Goal: Book appointment/travel/reservation

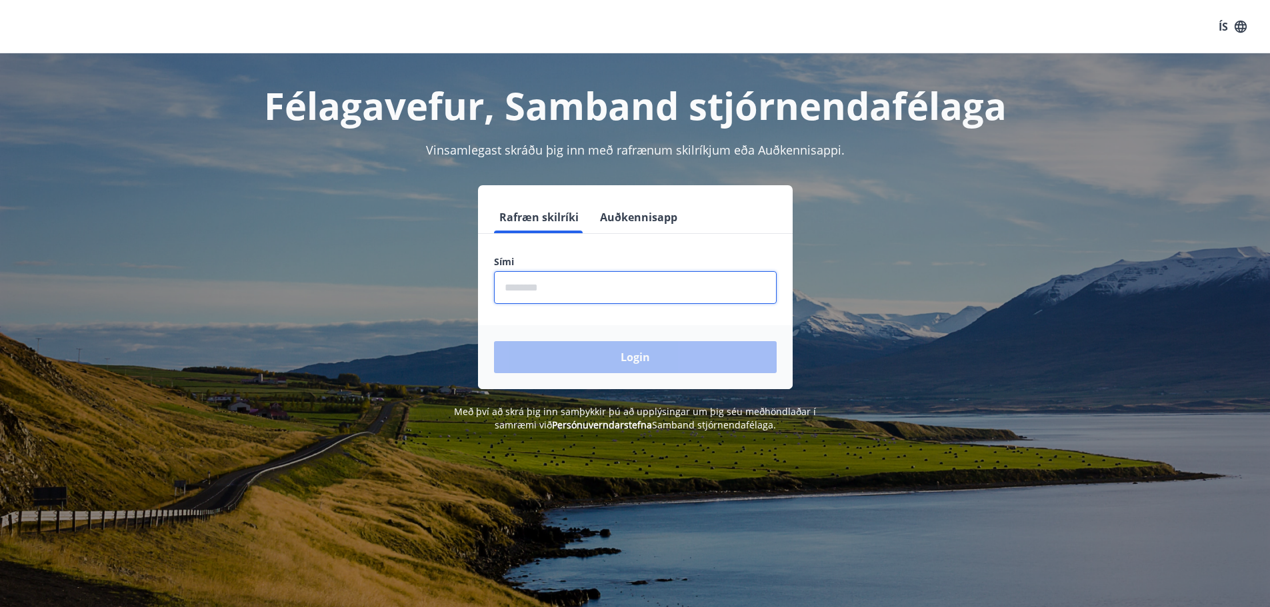
click at [525, 285] on input "phone" at bounding box center [635, 287] width 283 height 33
type input "*"
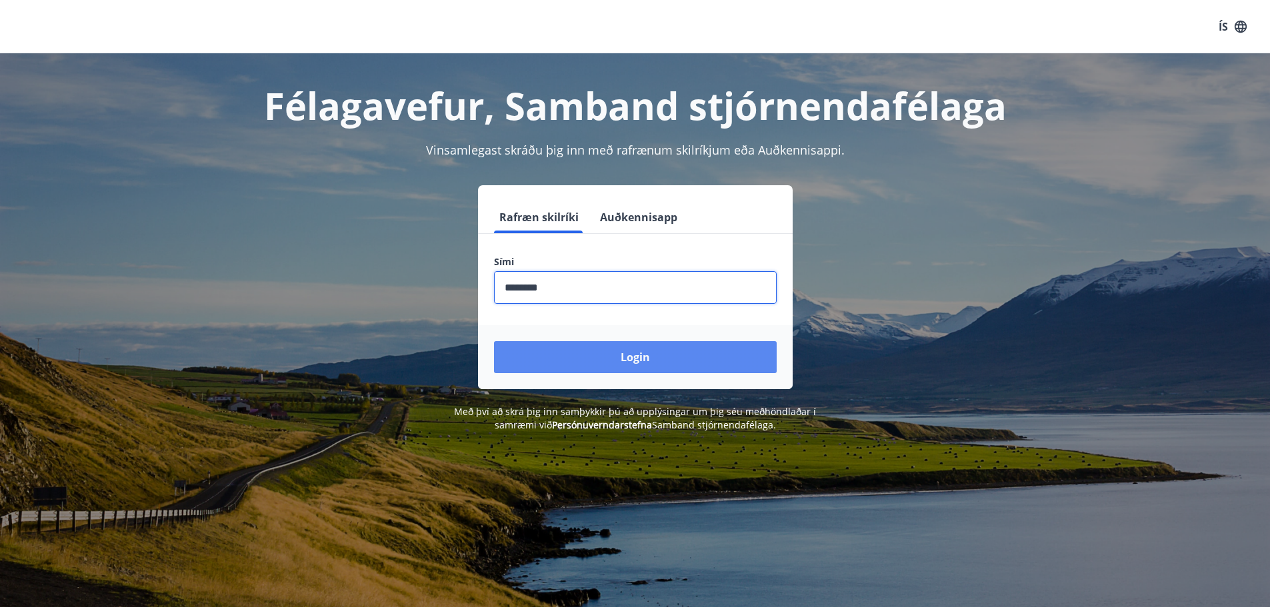
type input "********"
click at [626, 355] on button "Login" at bounding box center [635, 357] width 283 height 32
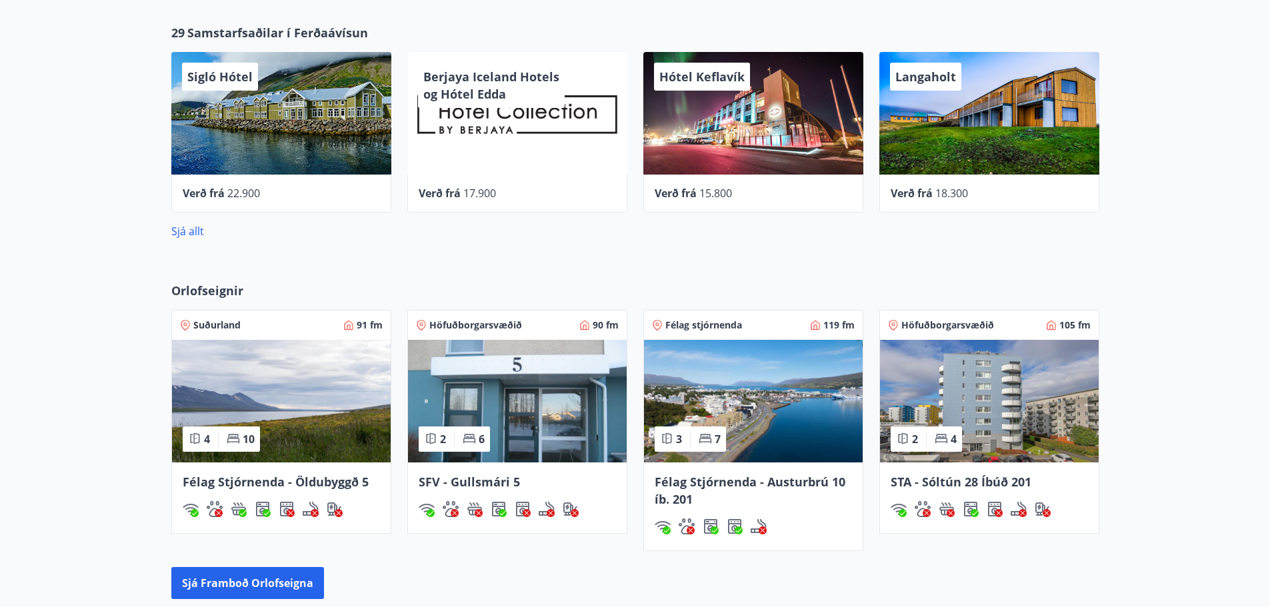
scroll to position [733, 0]
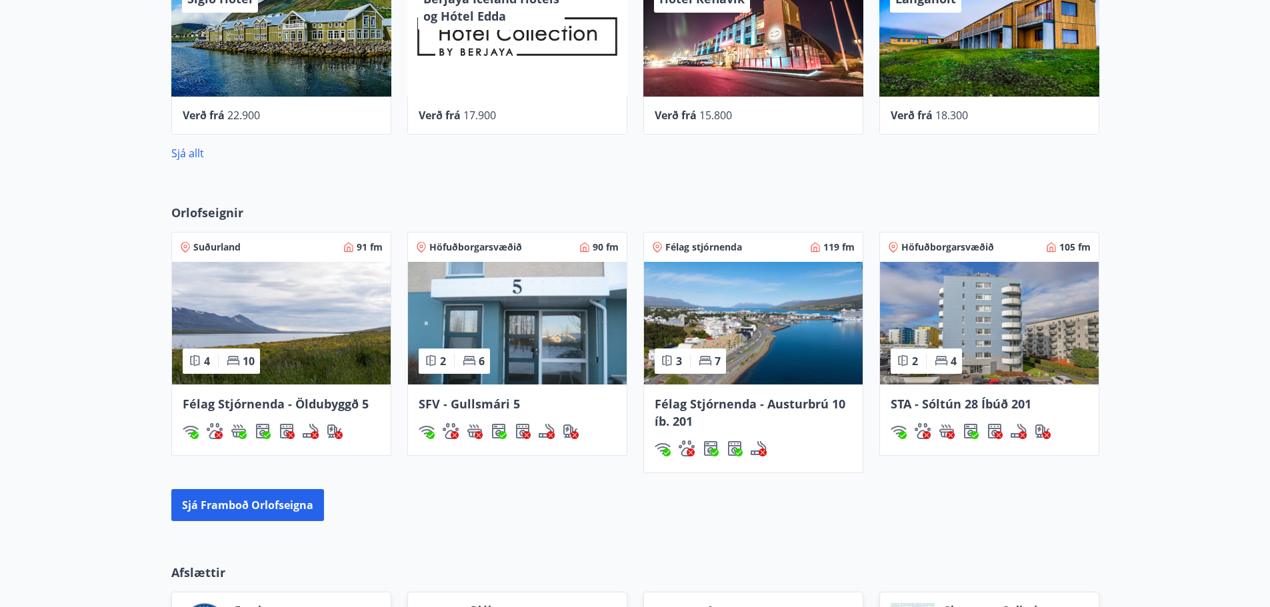
click at [486, 249] on span "Höfuðborgarsvæðið" at bounding box center [475, 247] width 93 height 13
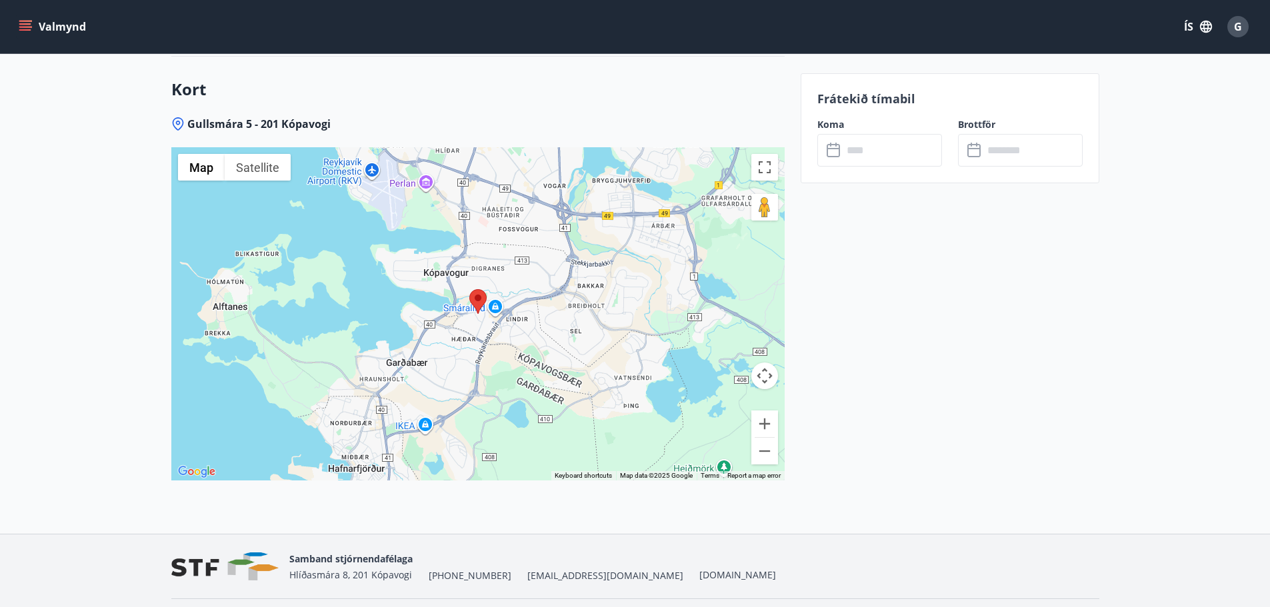
scroll to position [1800, 0]
click at [517, 317] on div at bounding box center [477, 312] width 613 height 333
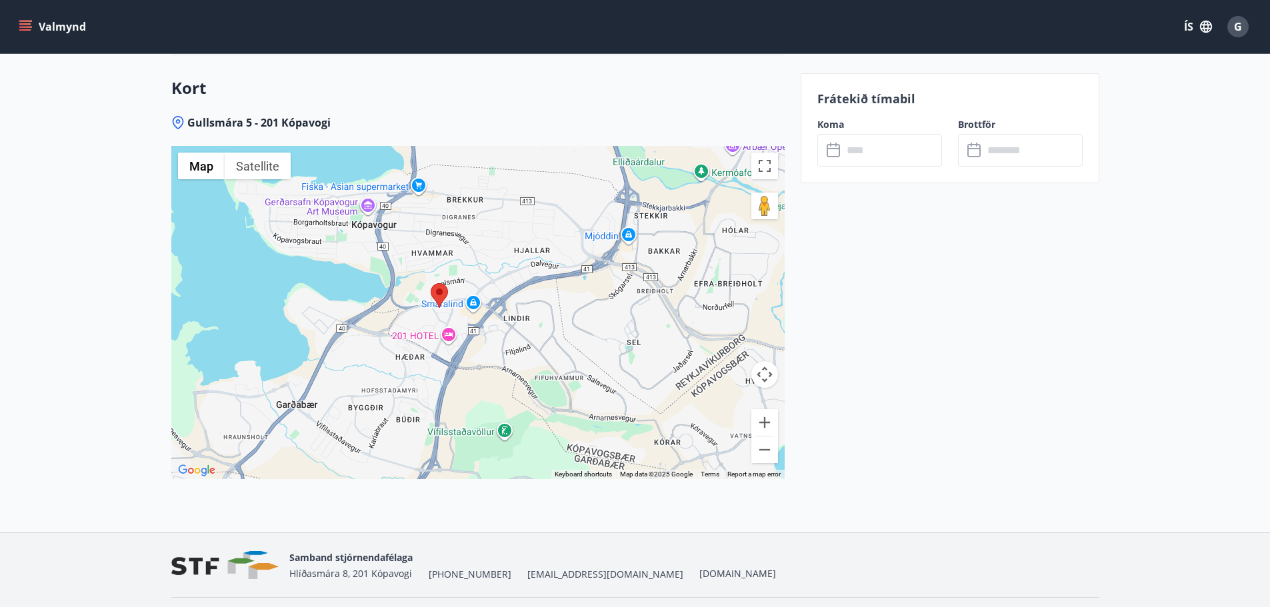
click at [517, 317] on div at bounding box center [477, 312] width 613 height 333
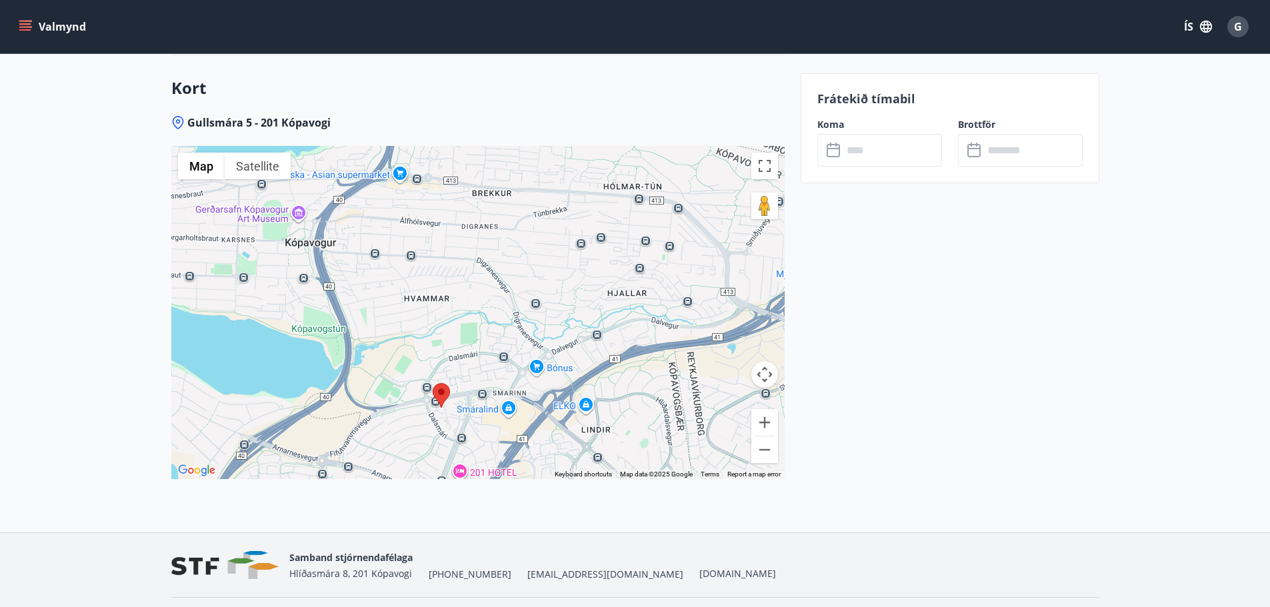
drag, startPoint x: 483, startPoint y: 319, endPoint x: 565, endPoint y: 433, distance: 140.9
click at [565, 433] on div at bounding box center [477, 312] width 613 height 333
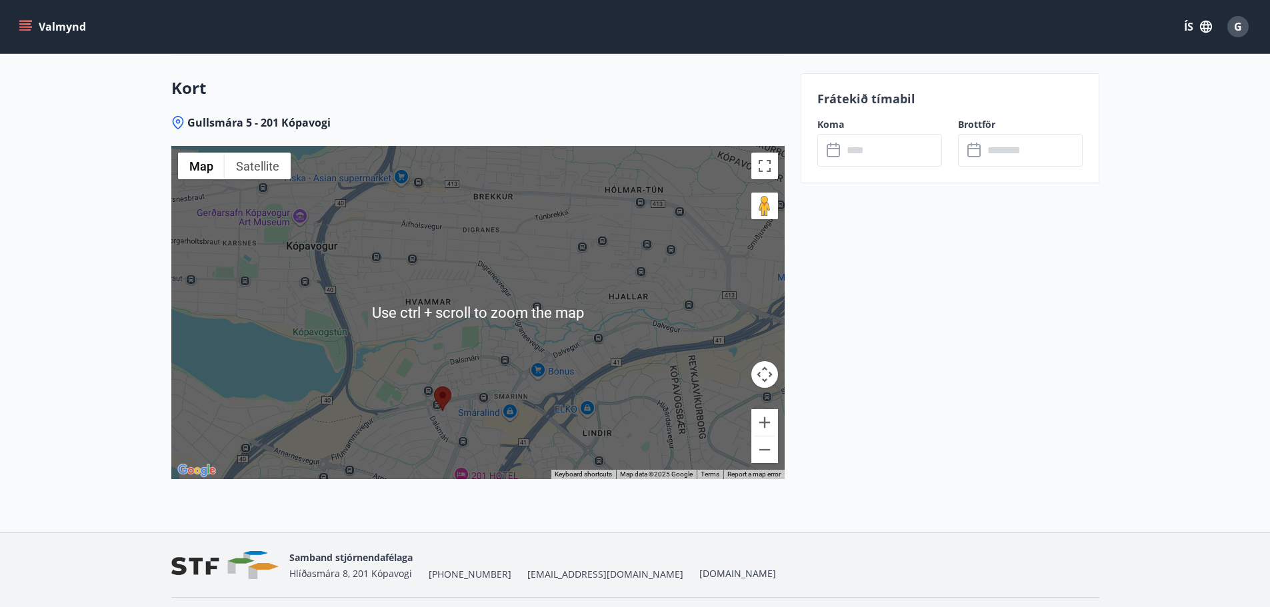
scroll to position [1837, 0]
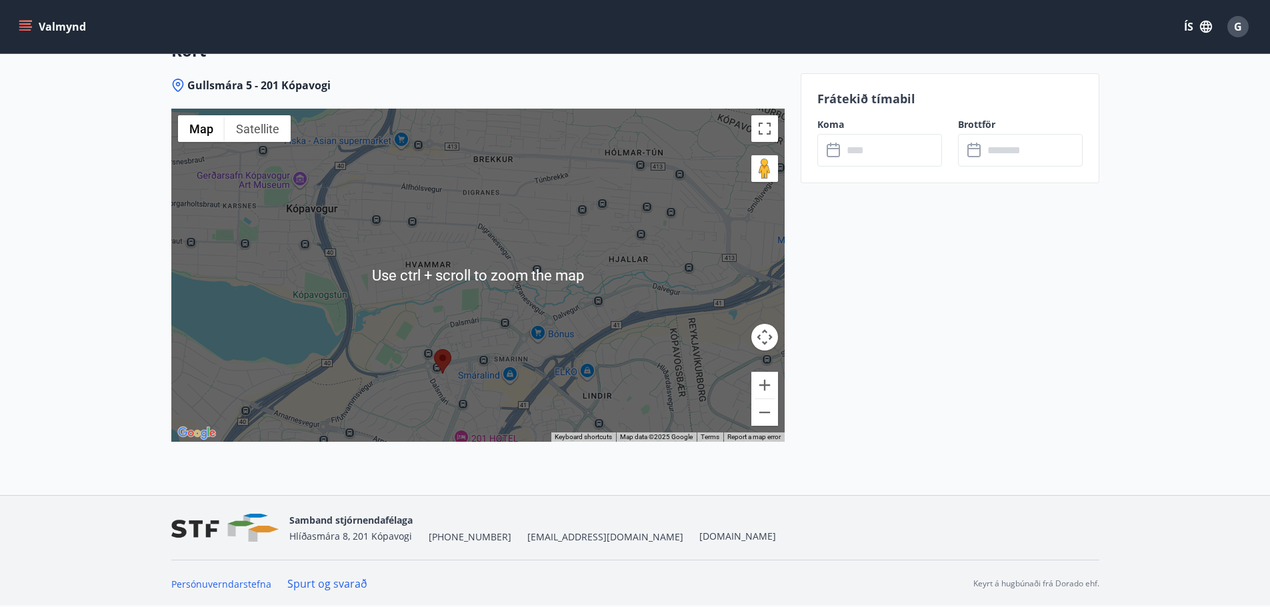
click at [509, 365] on div at bounding box center [477, 275] width 613 height 333
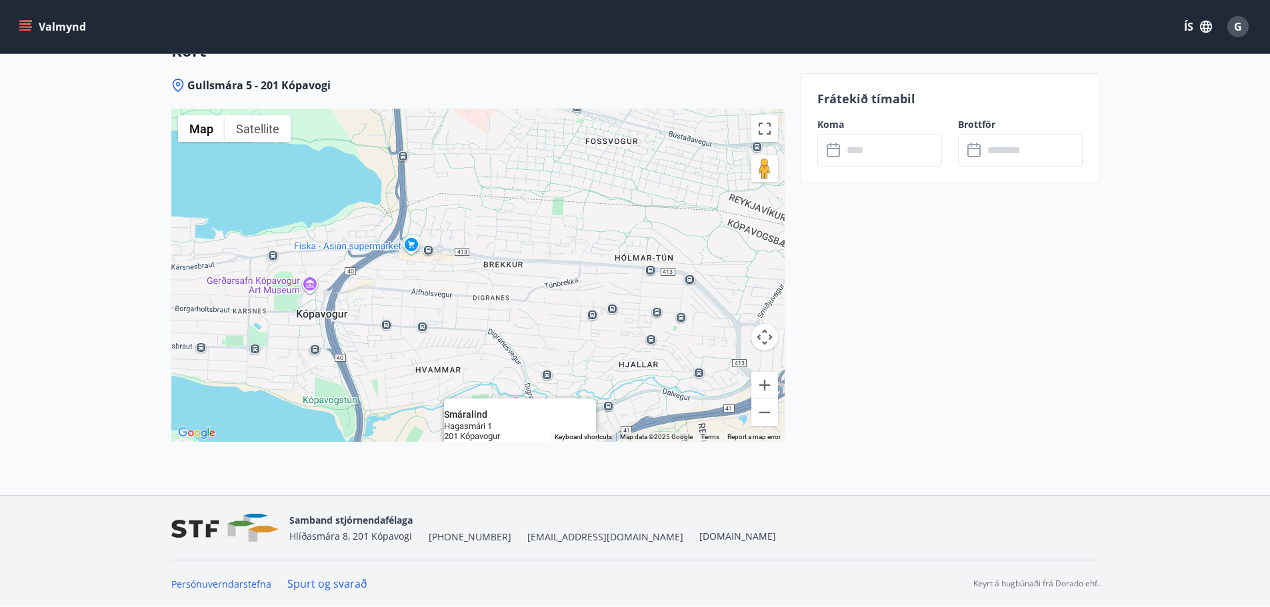
drag, startPoint x: 361, startPoint y: 311, endPoint x: 377, endPoint y: 387, distance: 78.4
click at [371, 415] on div "Smáralind Smáralind Hagasmári 1 201 Kópavogur [GEOGRAPHIC_DATA] View on Google …" at bounding box center [477, 275] width 613 height 333
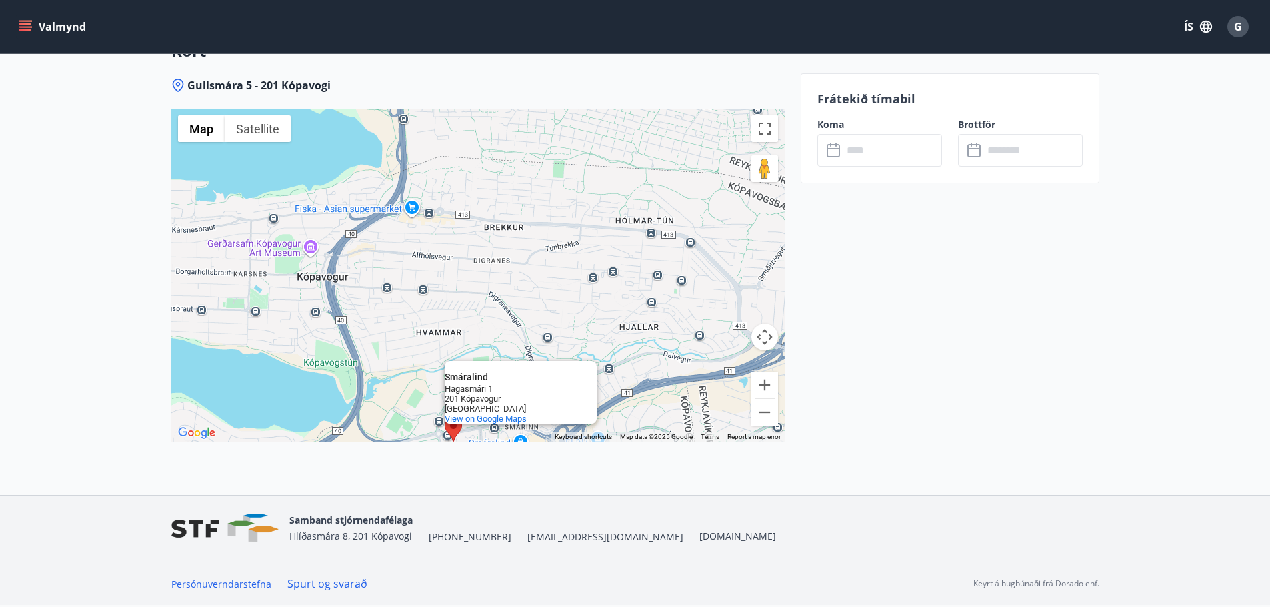
drag, startPoint x: 393, startPoint y: 384, endPoint x: 393, endPoint y: 346, distance: 38.0
click at [393, 346] on div "Smáralind Smáralind Hagasmári 1 201 Kópavogur [GEOGRAPHIC_DATA] View on Google …" at bounding box center [477, 275] width 613 height 333
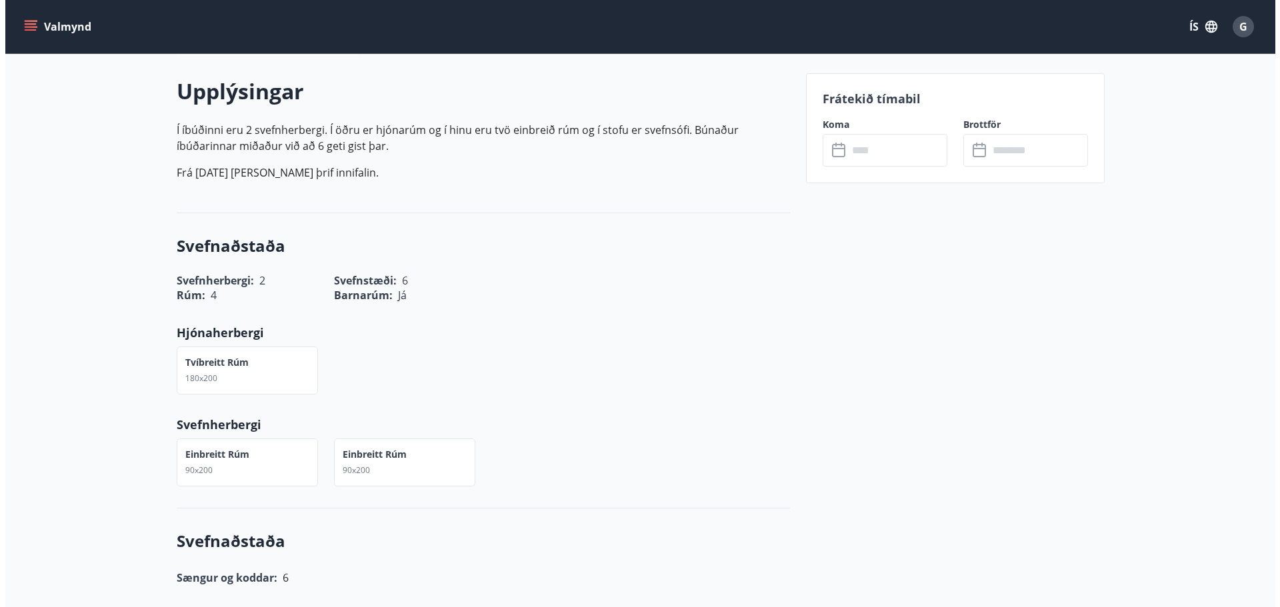
scroll to position [104, 0]
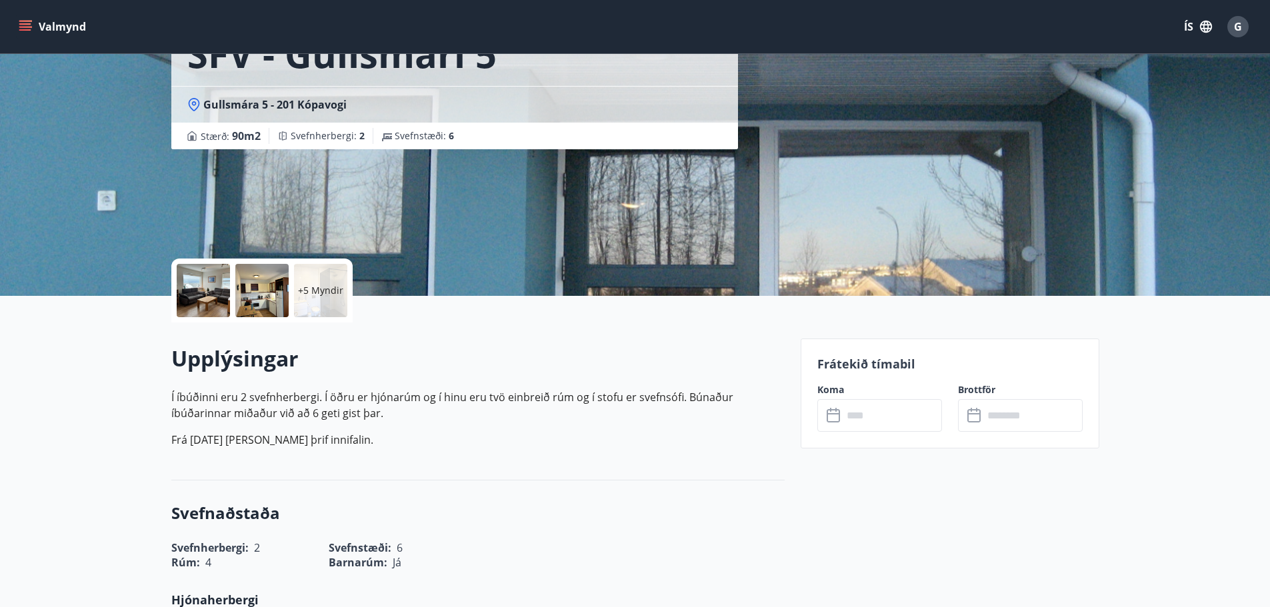
click at [311, 295] on p "+5 Myndir" at bounding box center [320, 290] width 45 height 13
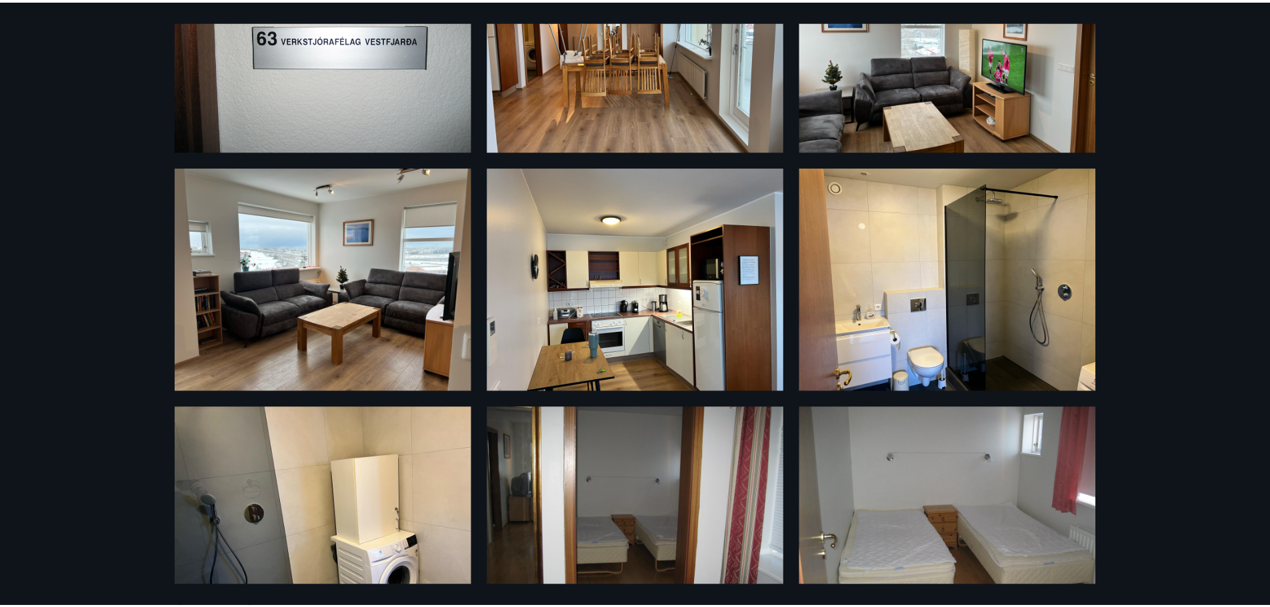
scroll to position [0, 0]
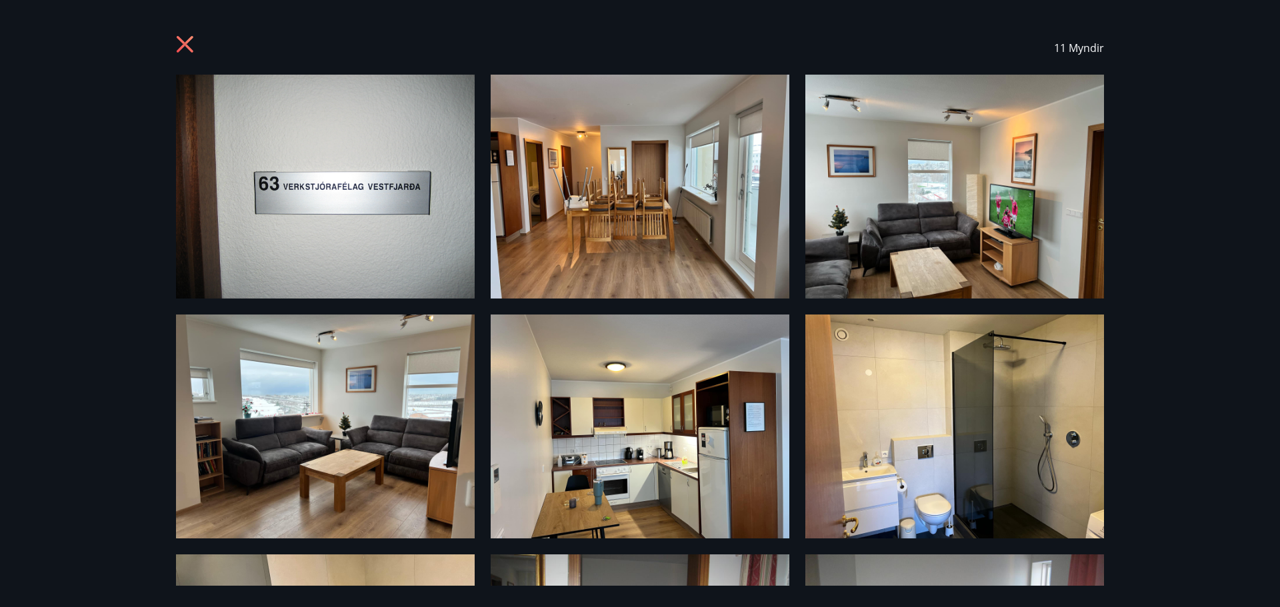
click at [186, 46] on icon at bounding box center [185, 44] width 17 height 17
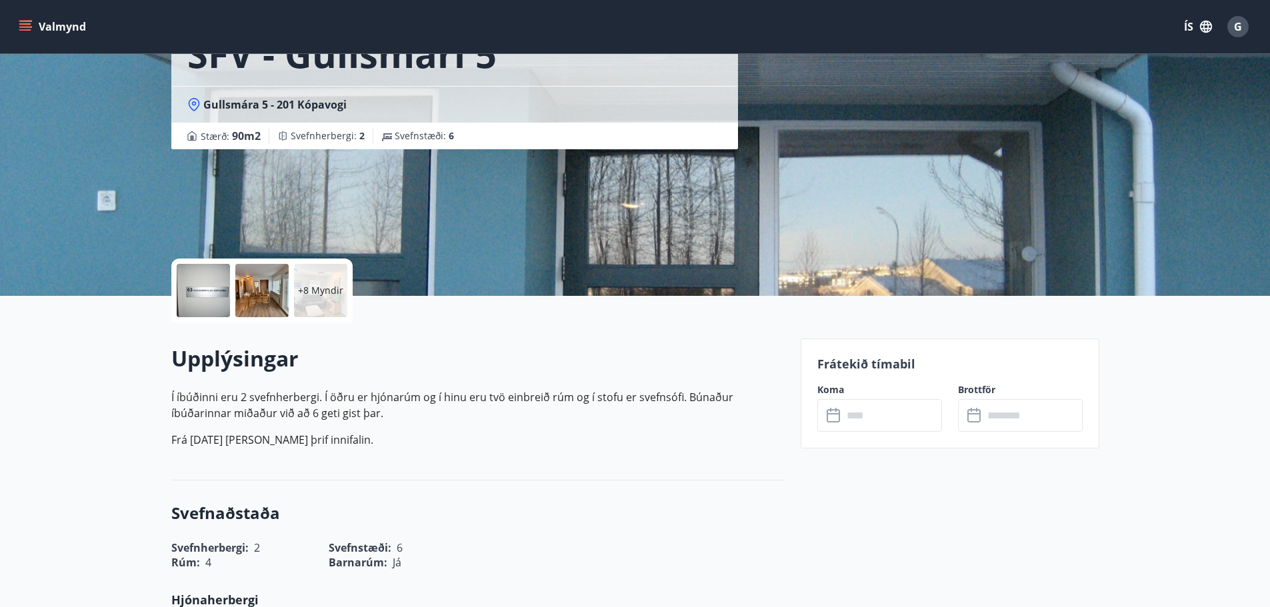
click at [27, 27] on icon "menu" at bounding box center [26, 26] width 15 height 1
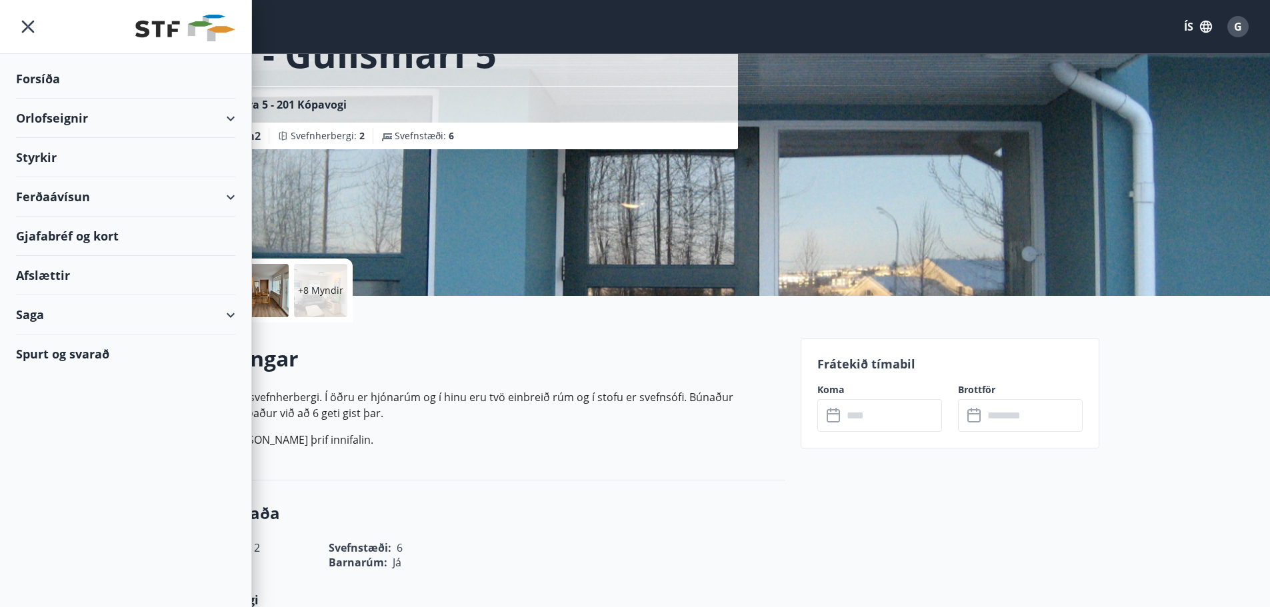
click at [75, 111] on div "Orlofseignir" at bounding box center [125, 118] width 219 height 39
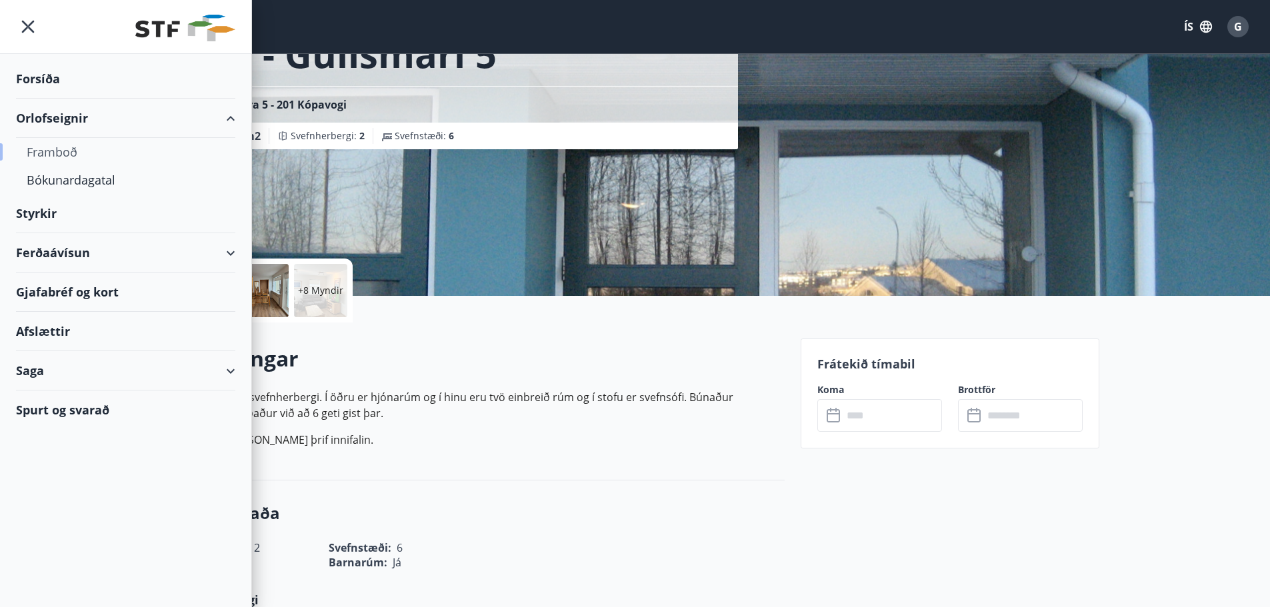
click at [57, 153] on div "Framboð" at bounding box center [126, 152] width 198 height 28
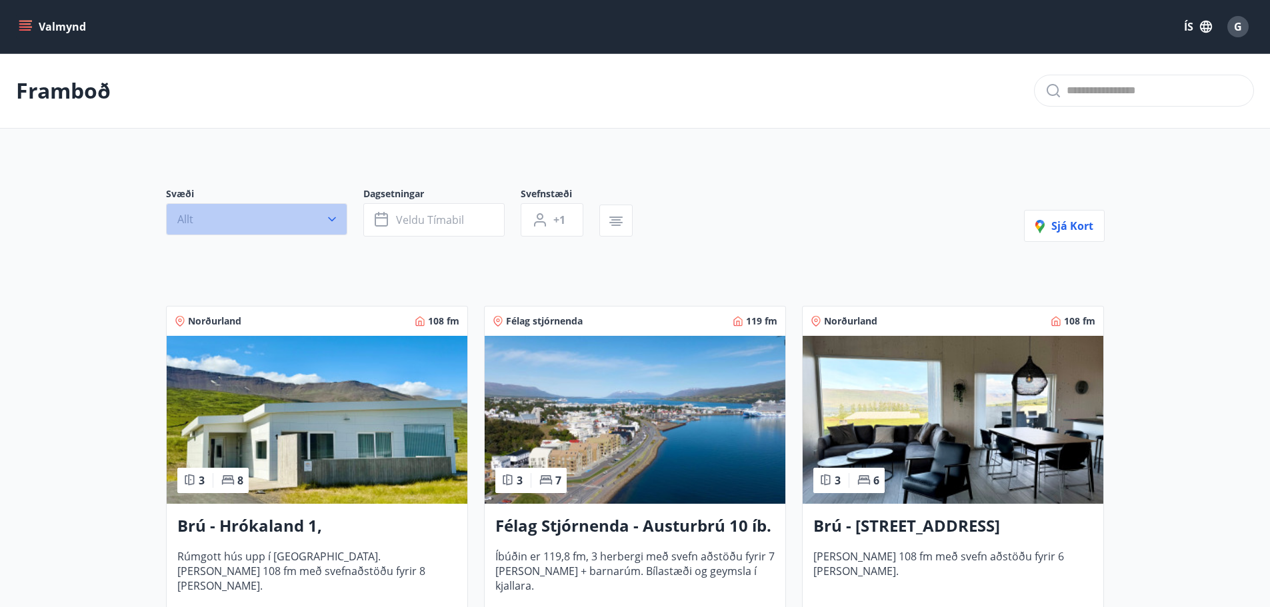
click at [331, 222] on icon "button" at bounding box center [331, 219] width 13 height 13
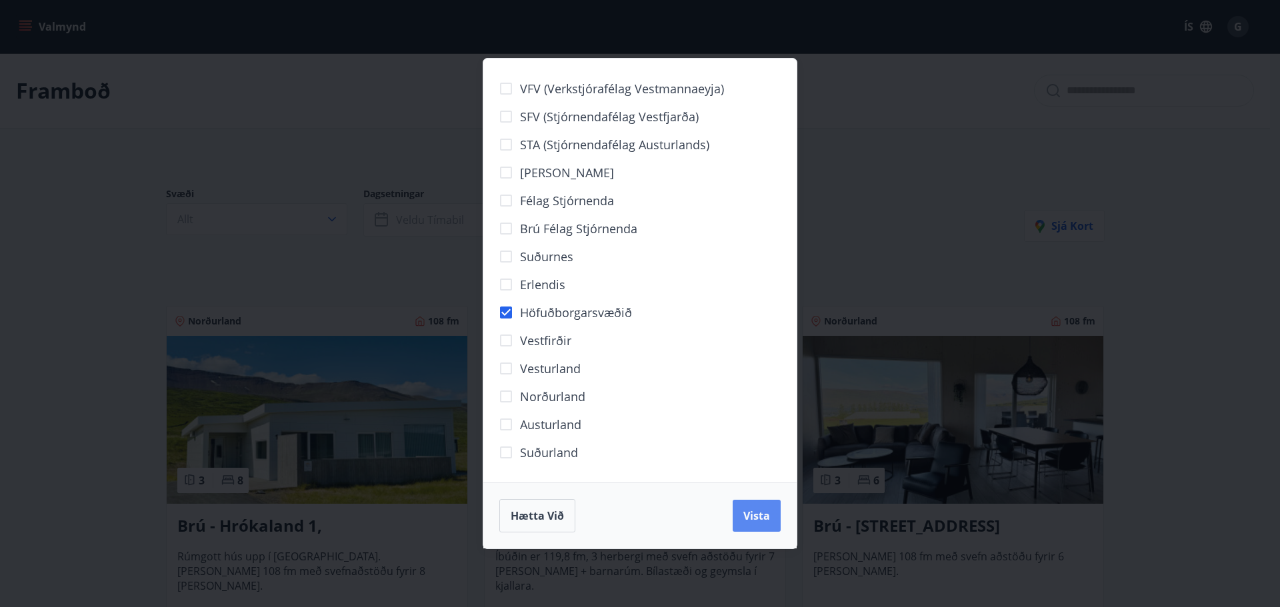
click at [749, 515] on span "Vista" at bounding box center [756, 516] width 27 height 15
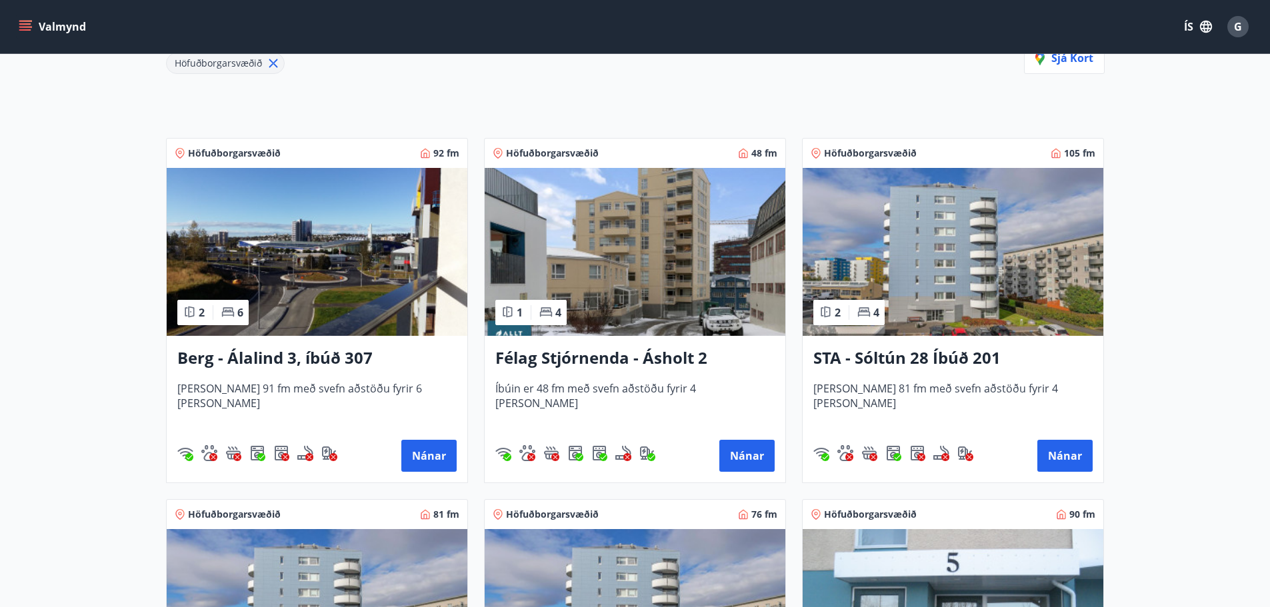
scroll to position [133, 0]
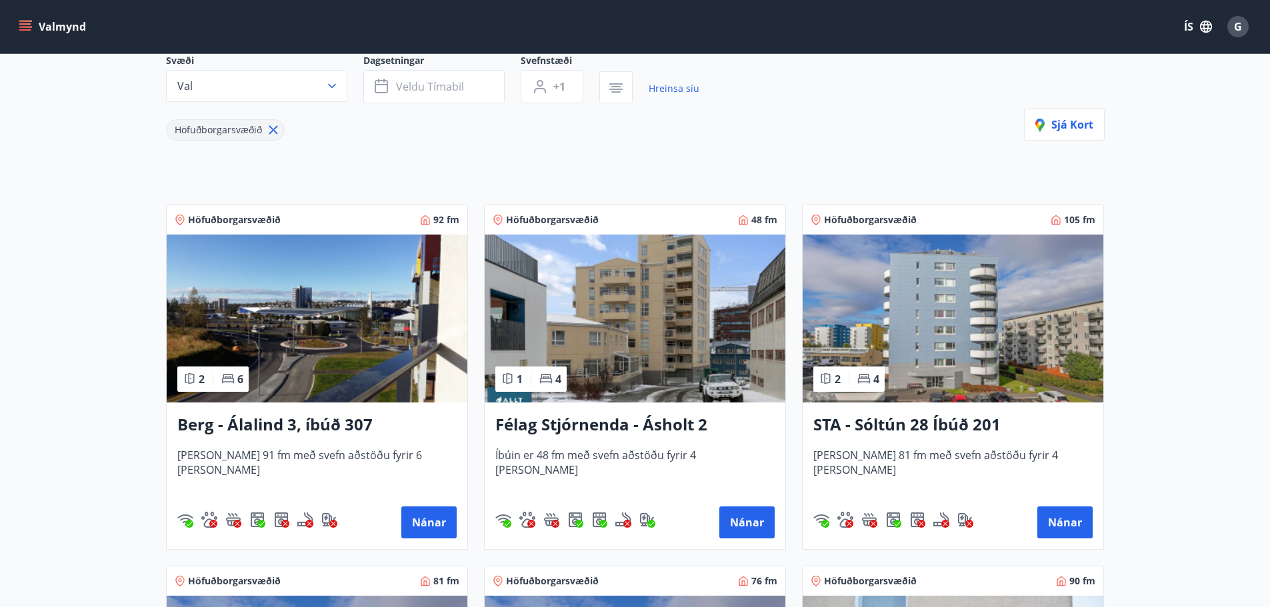
click at [301, 327] on img at bounding box center [317, 319] width 301 height 168
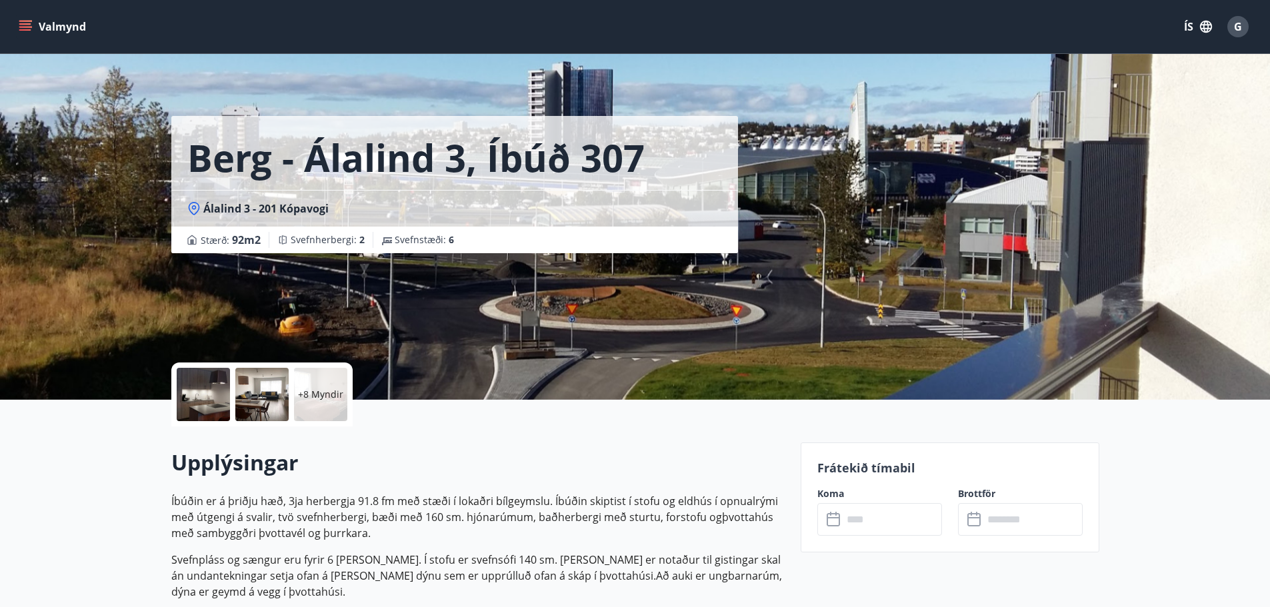
click at [311, 393] on p "+8 Myndir" at bounding box center [320, 394] width 45 height 13
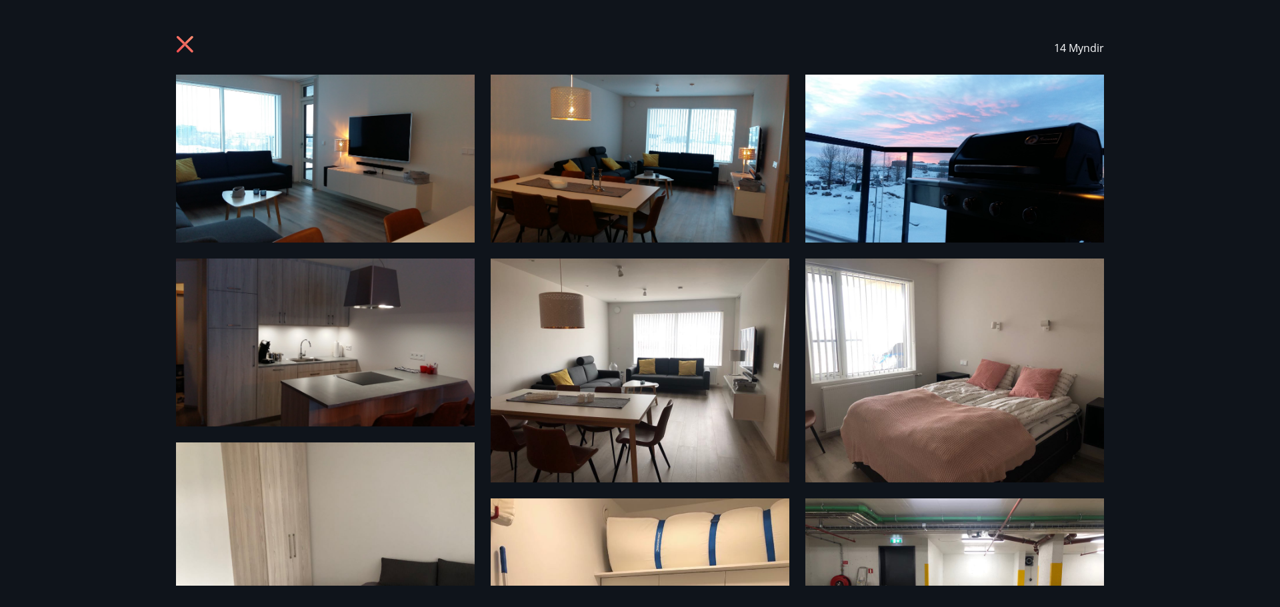
click at [187, 45] on icon at bounding box center [185, 44] width 17 height 17
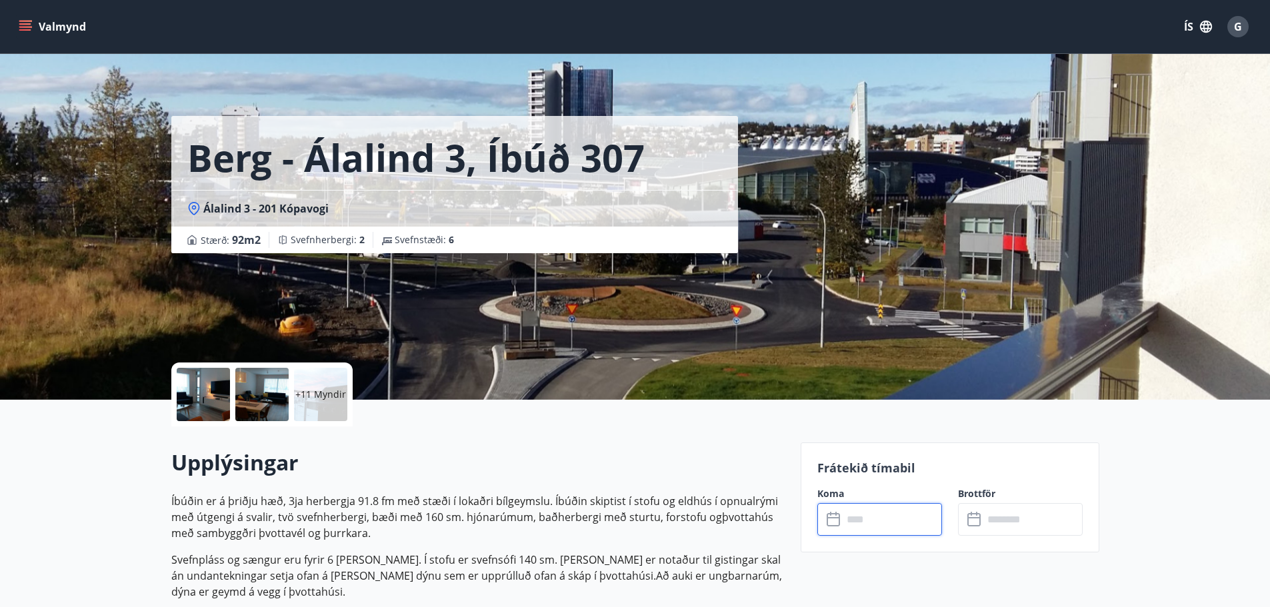
click at [856, 521] on input "text" at bounding box center [891, 519] width 99 height 33
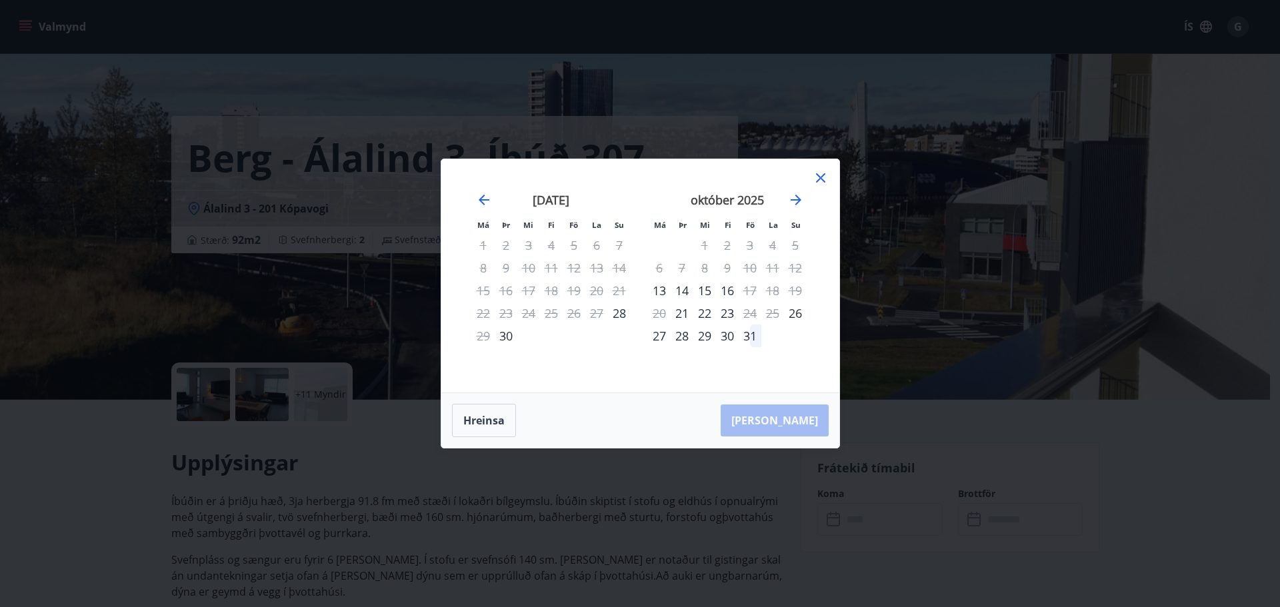
click at [820, 177] on icon at bounding box center [820, 178] width 16 height 16
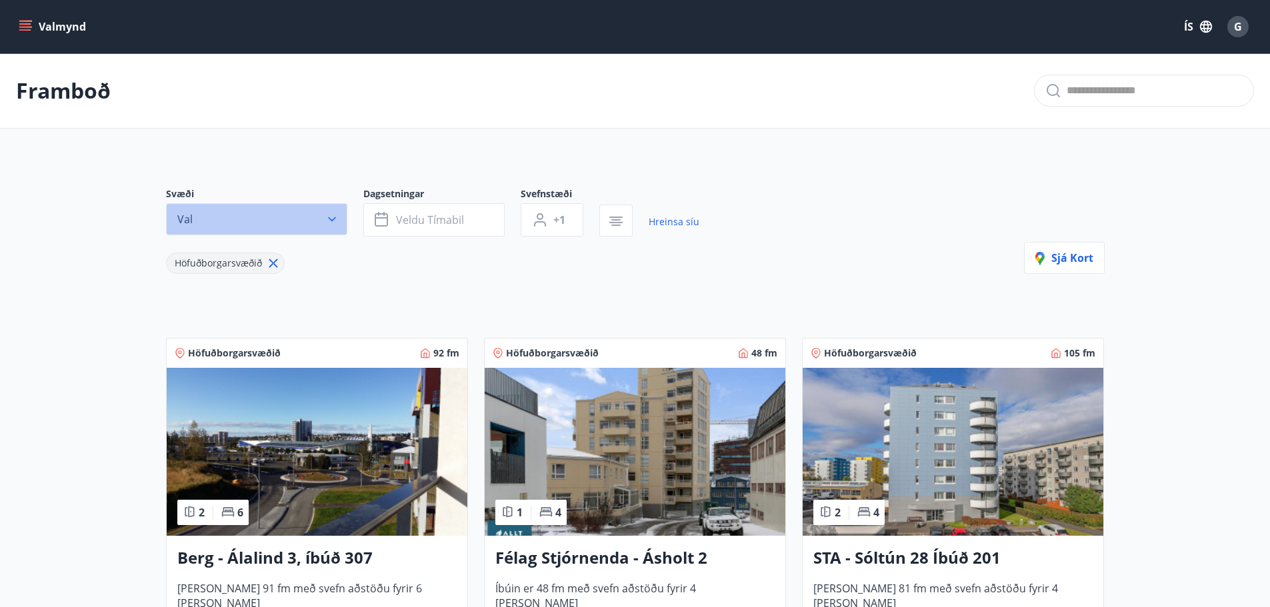
click at [331, 214] on icon "button" at bounding box center [331, 219] width 13 height 13
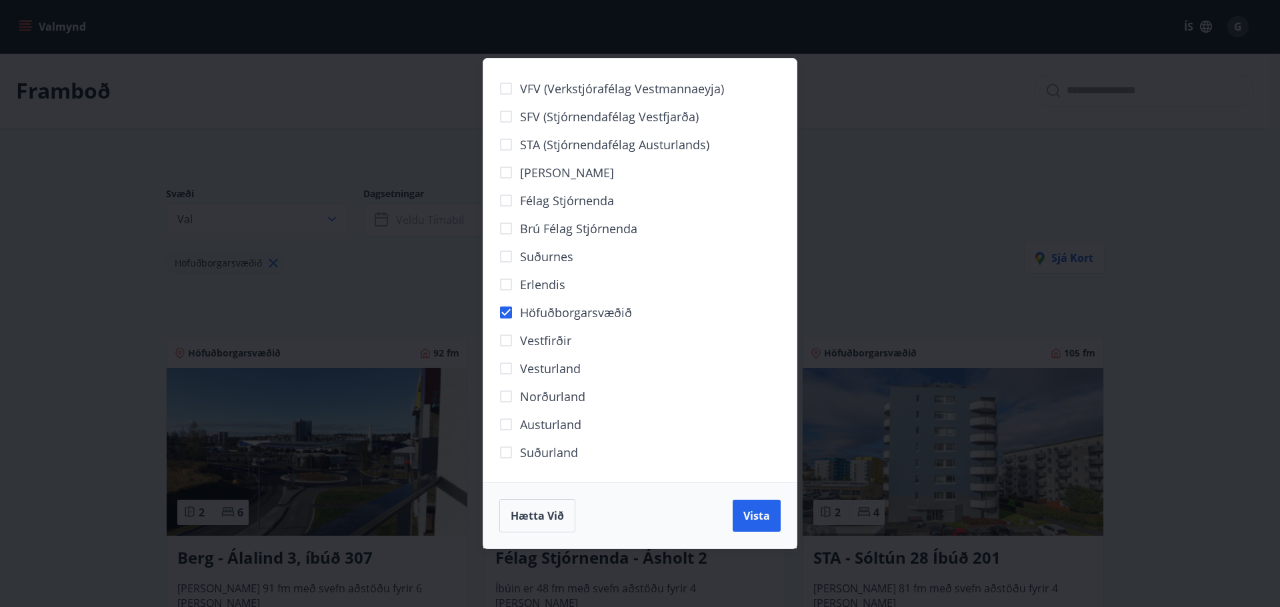
click at [901, 297] on div "VFV (Verkstjórafélag Vestmannaeyja) SFV (Stjórnendafélag Vestfjarða) STA (Stjór…" at bounding box center [640, 303] width 1280 height 607
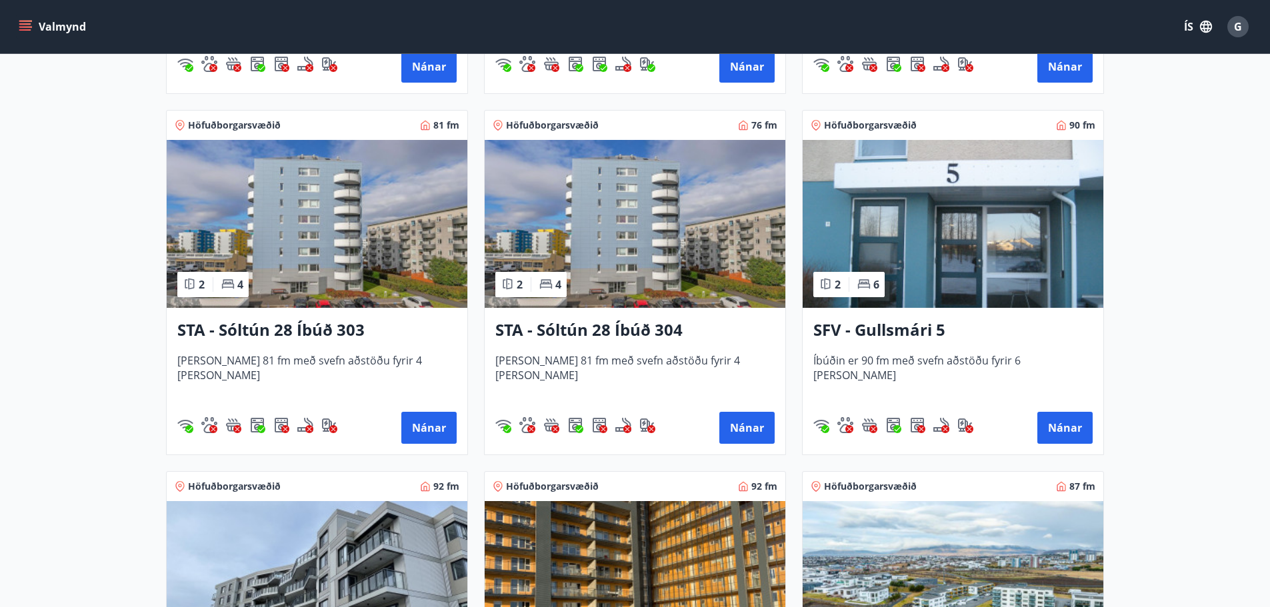
scroll to position [600, 0]
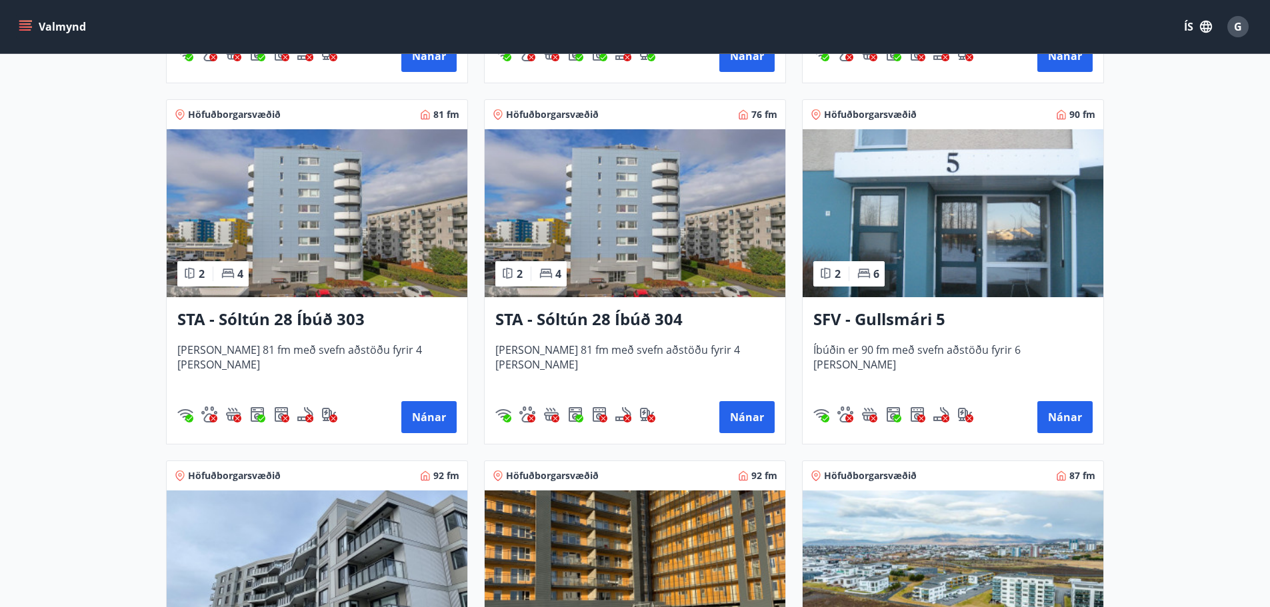
click at [996, 238] on img at bounding box center [952, 213] width 301 height 168
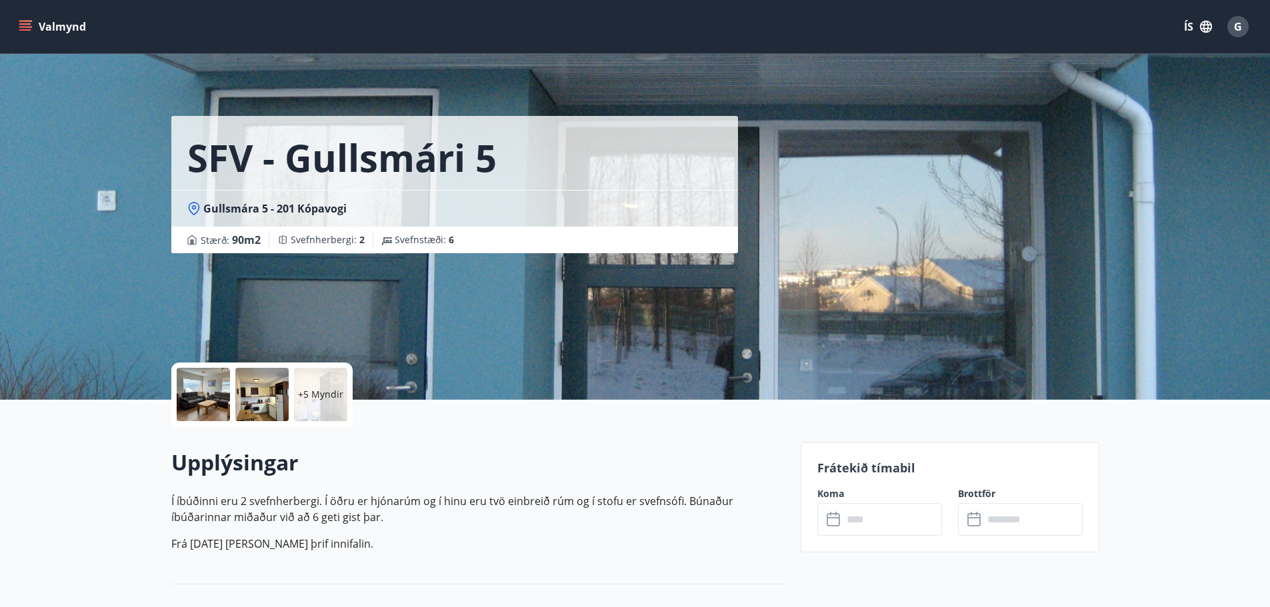
click at [856, 510] on input "text" at bounding box center [891, 519] width 99 height 33
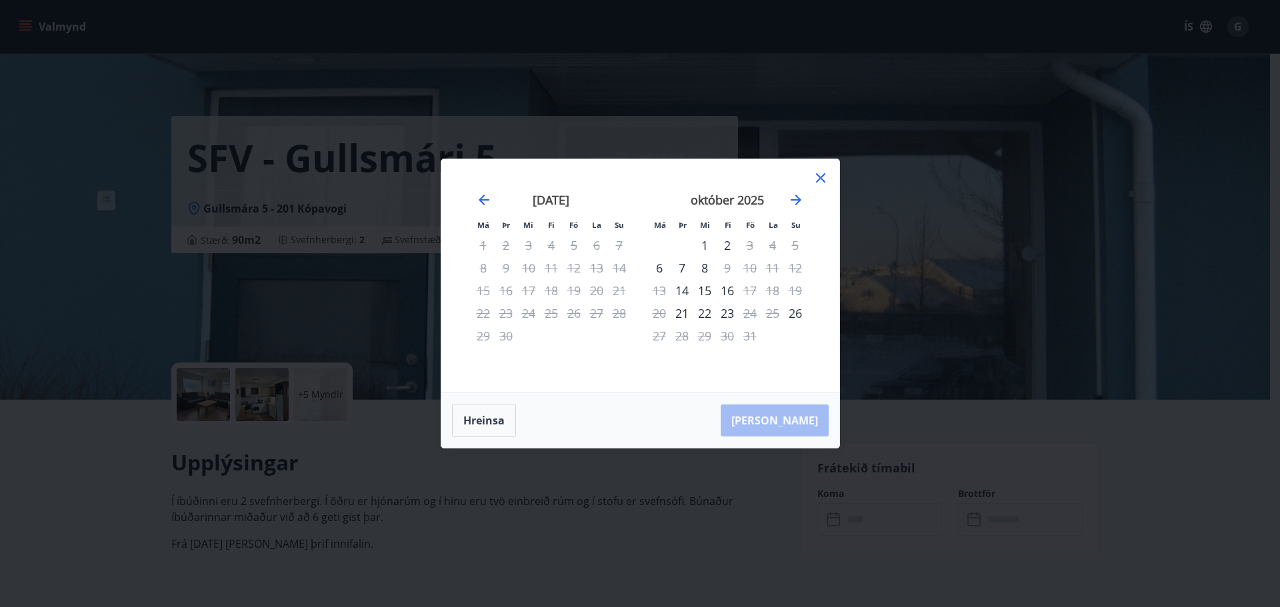
click at [816, 175] on icon at bounding box center [820, 177] width 9 height 9
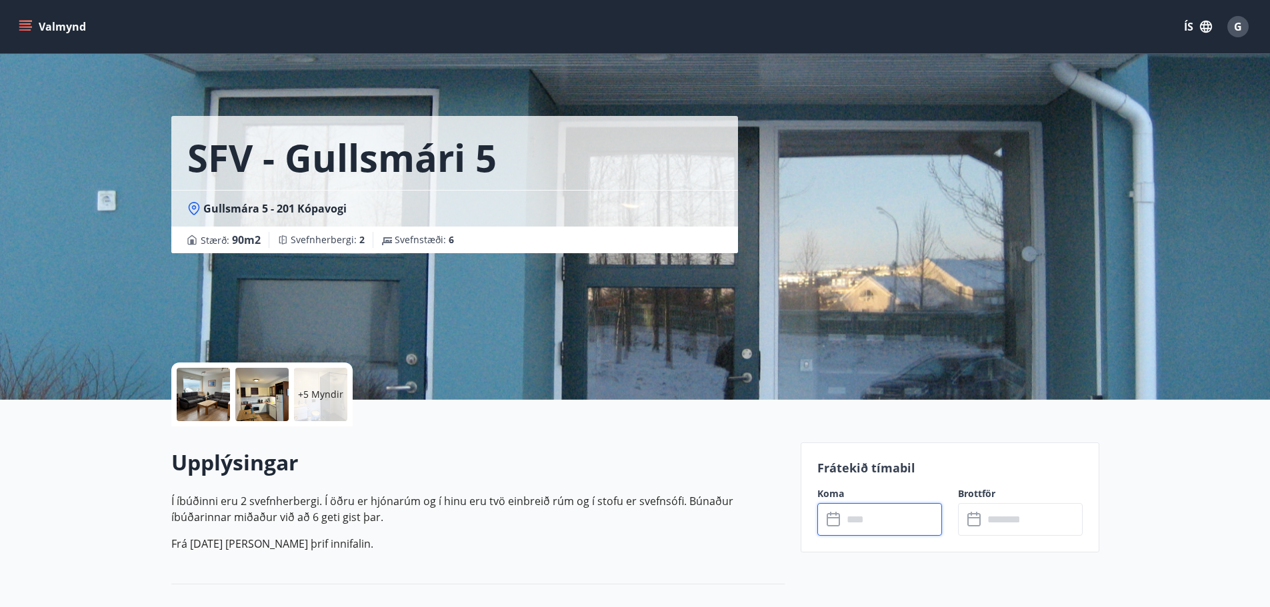
click at [894, 518] on input "text" at bounding box center [891, 519] width 99 height 33
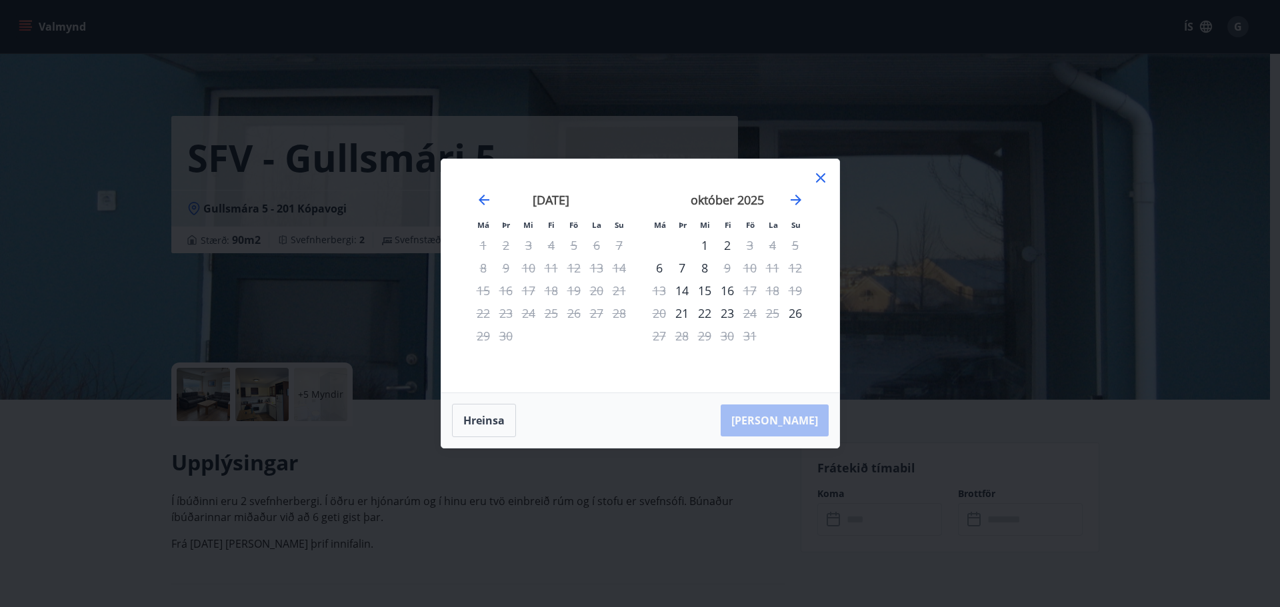
click at [1192, 498] on div "Má Þr Mi Fi Fö La Su Má Þr Mi Fi Fö La Su [DATE] 1 2 3 4 5 6 7 8 9 10 11 12 13 …" at bounding box center [640, 303] width 1280 height 607
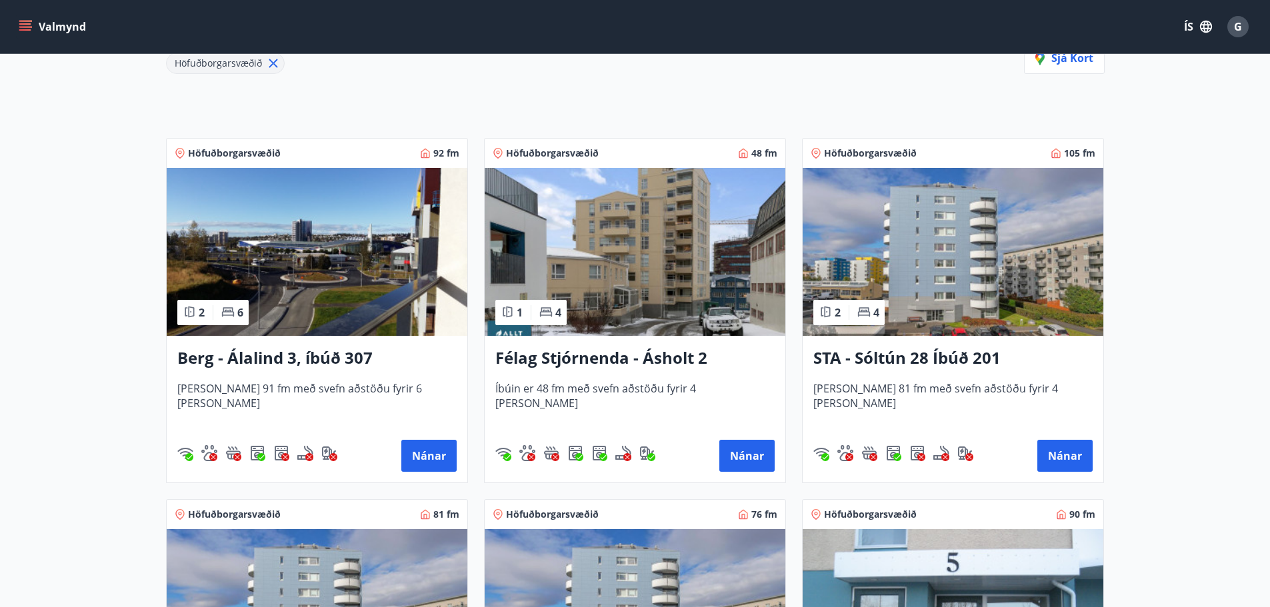
click at [637, 295] on img at bounding box center [635, 252] width 301 height 168
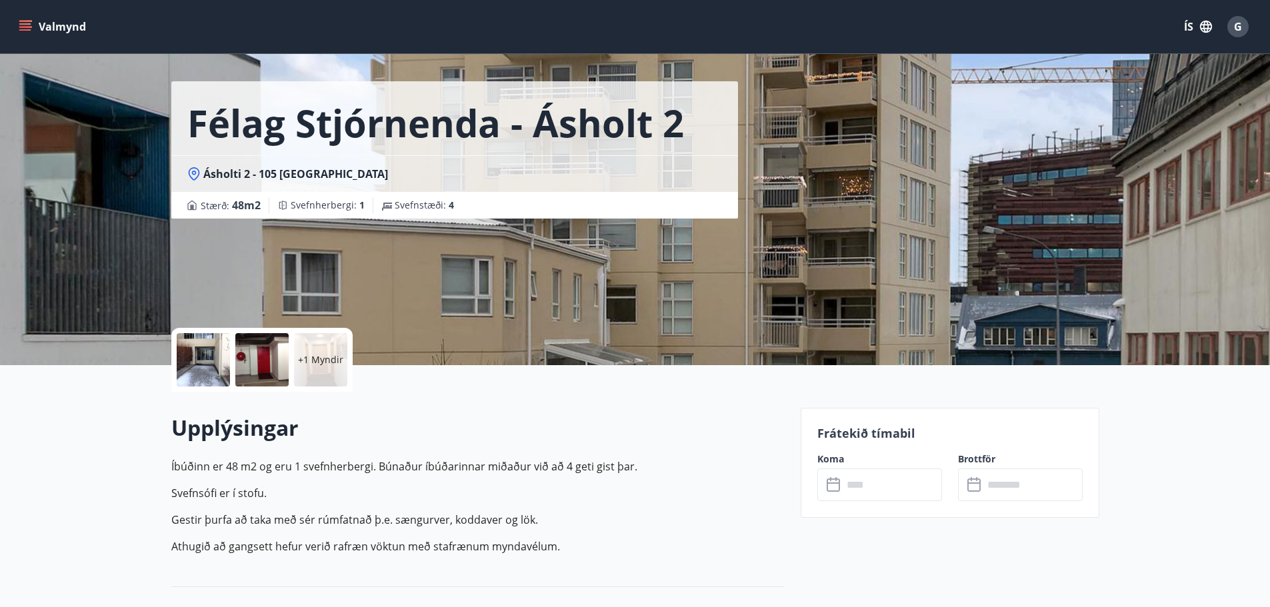
scroll to position [67, 0]
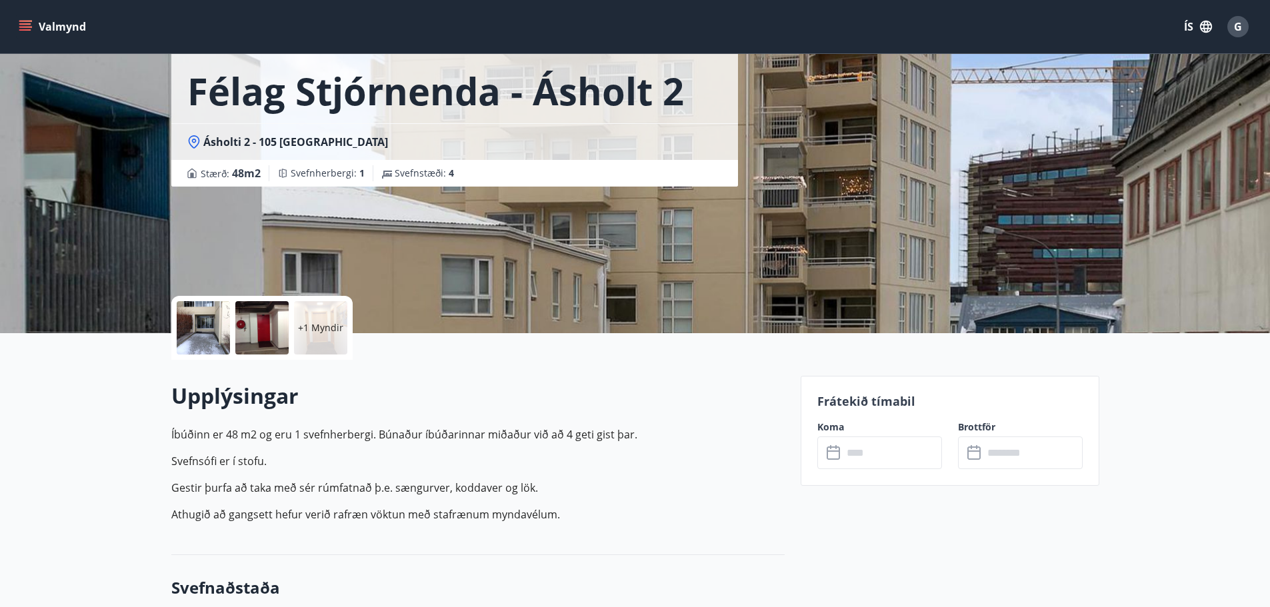
click at [874, 448] on input "text" at bounding box center [891, 453] width 99 height 33
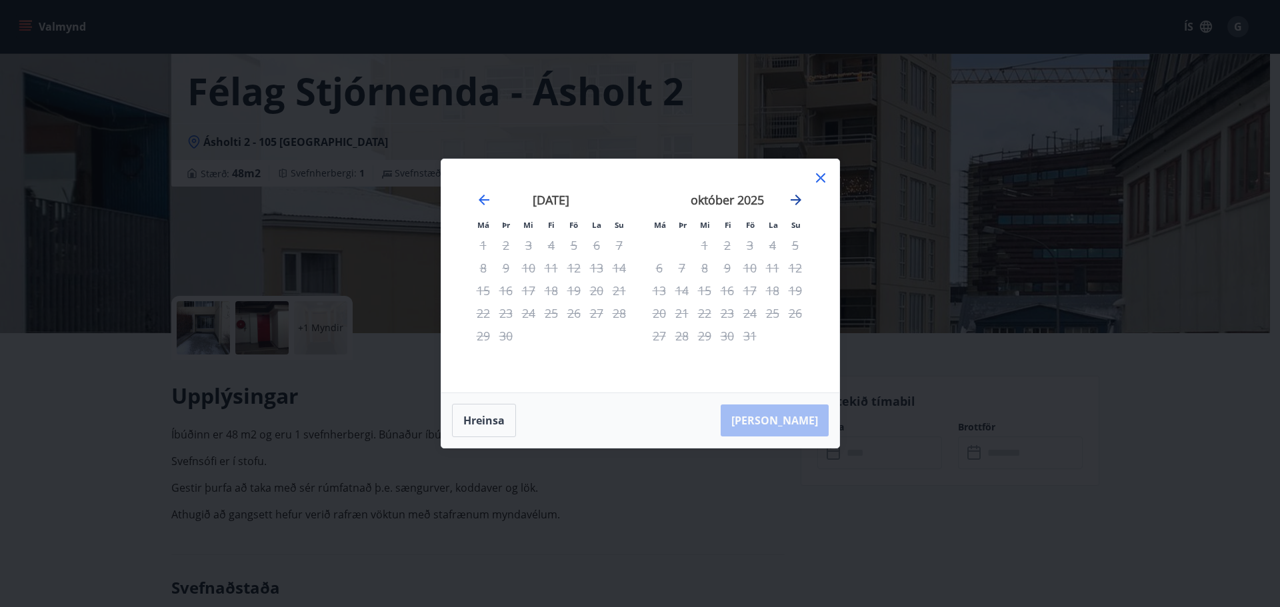
click at [792, 194] on icon "Move forward to switch to the next month." at bounding box center [796, 200] width 16 height 16
click at [792, 197] on icon "Move forward to switch to the next month." at bounding box center [796, 200] width 16 height 16
click at [820, 175] on icon at bounding box center [820, 178] width 16 height 16
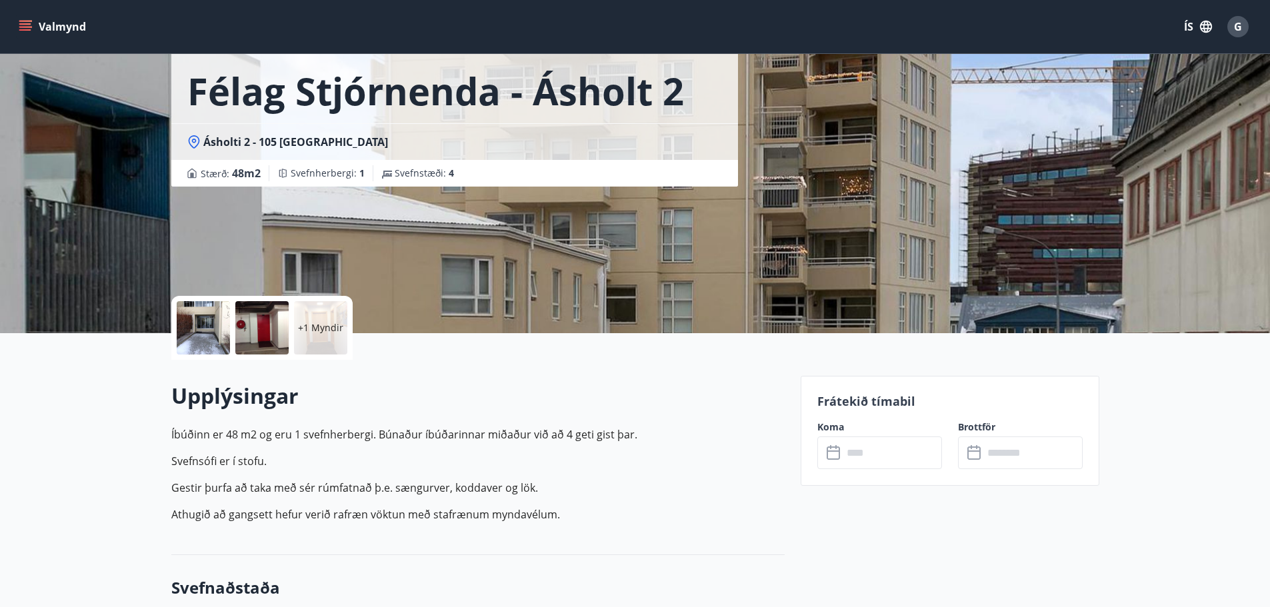
click at [20, 23] on icon "menu" at bounding box center [25, 23] width 12 height 1
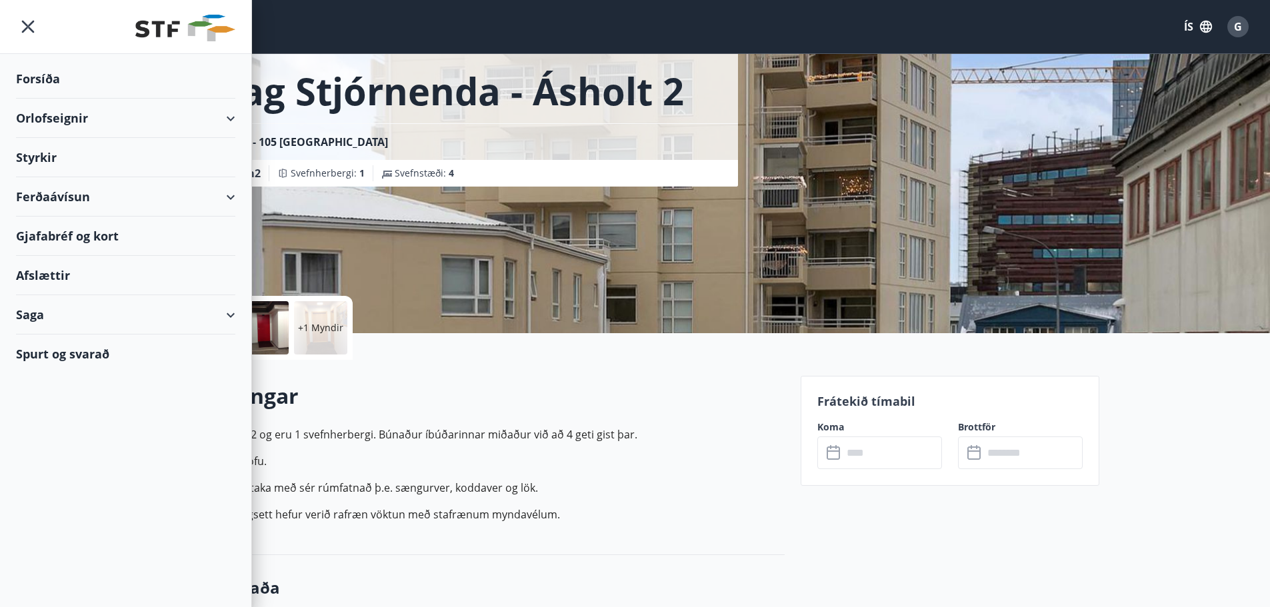
click at [231, 119] on div "Orlofseignir" at bounding box center [125, 118] width 219 height 39
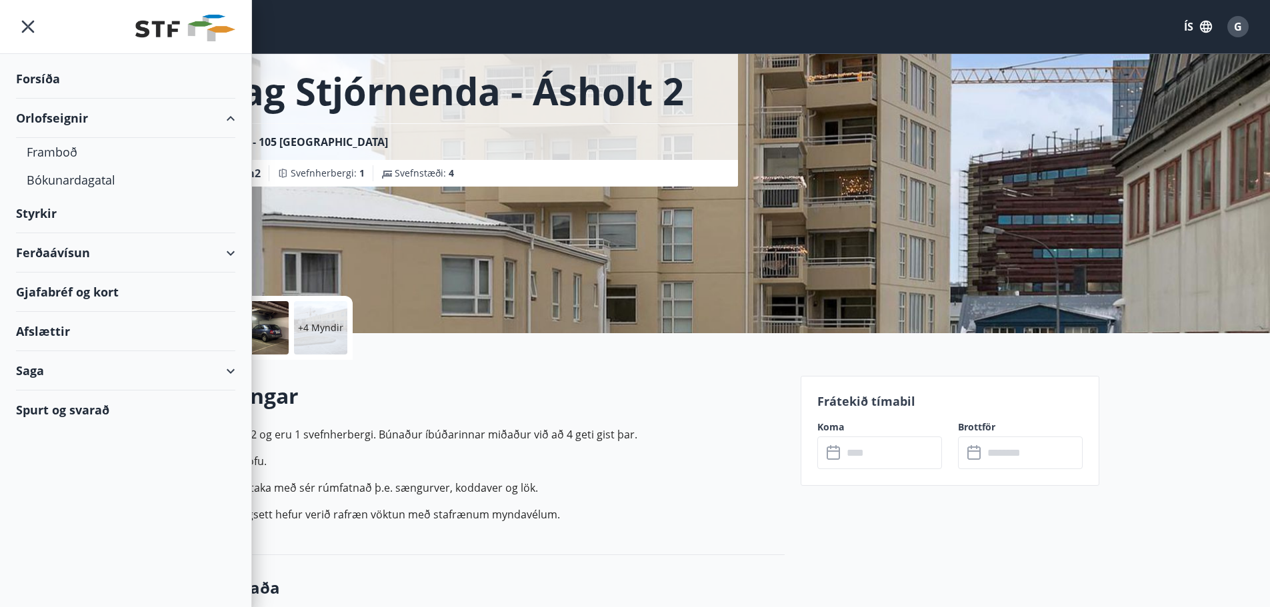
click at [229, 118] on div "Orlofseignir" at bounding box center [125, 118] width 219 height 39
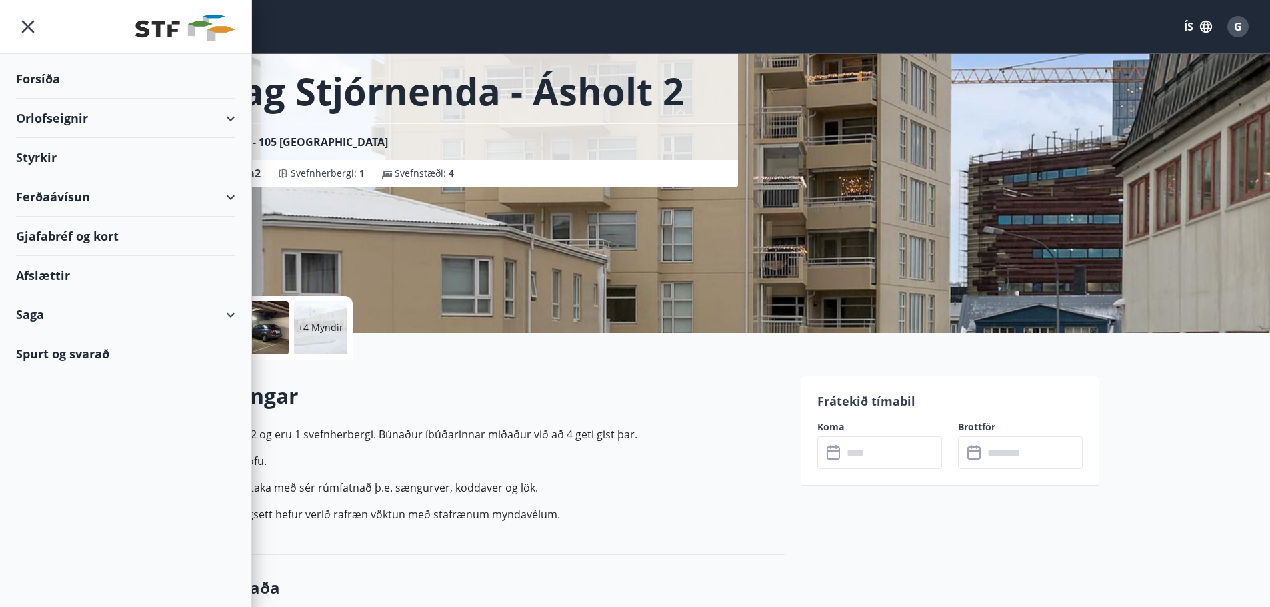
click at [31, 34] on icon "menu" at bounding box center [28, 27] width 24 height 24
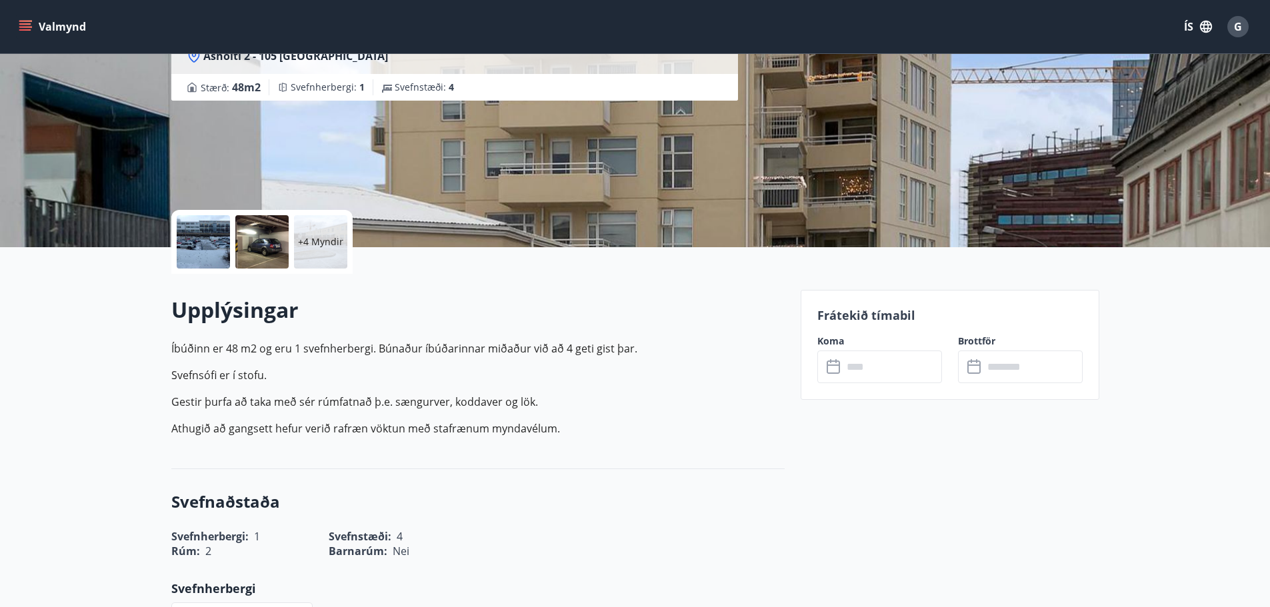
scroll to position [0, 0]
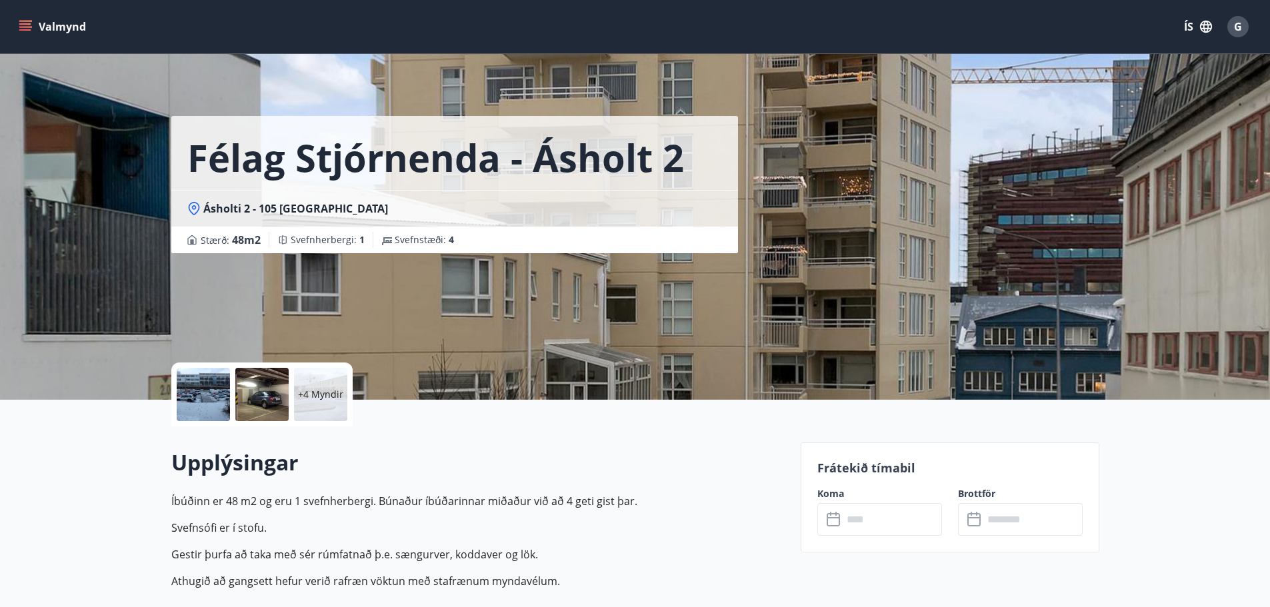
click at [33, 21] on button "Valmynd" at bounding box center [53, 27] width 75 height 24
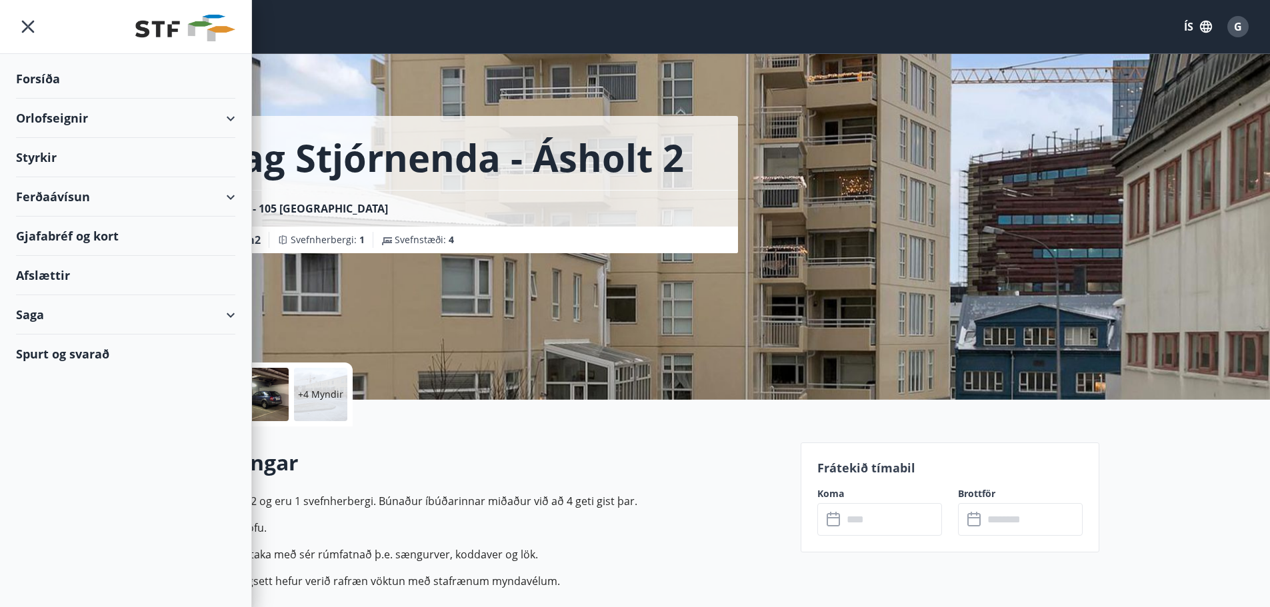
click at [25, 120] on div "Orlofseignir" at bounding box center [125, 118] width 219 height 39
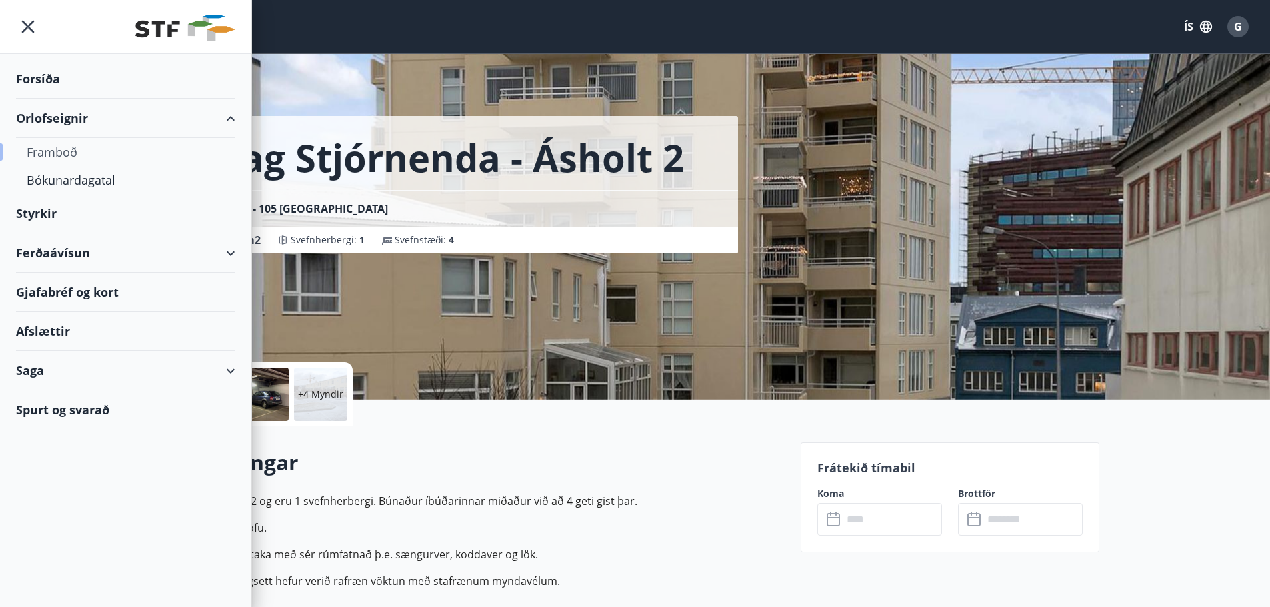
click at [55, 145] on div "Framboð" at bounding box center [126, 152] width 198 height 28
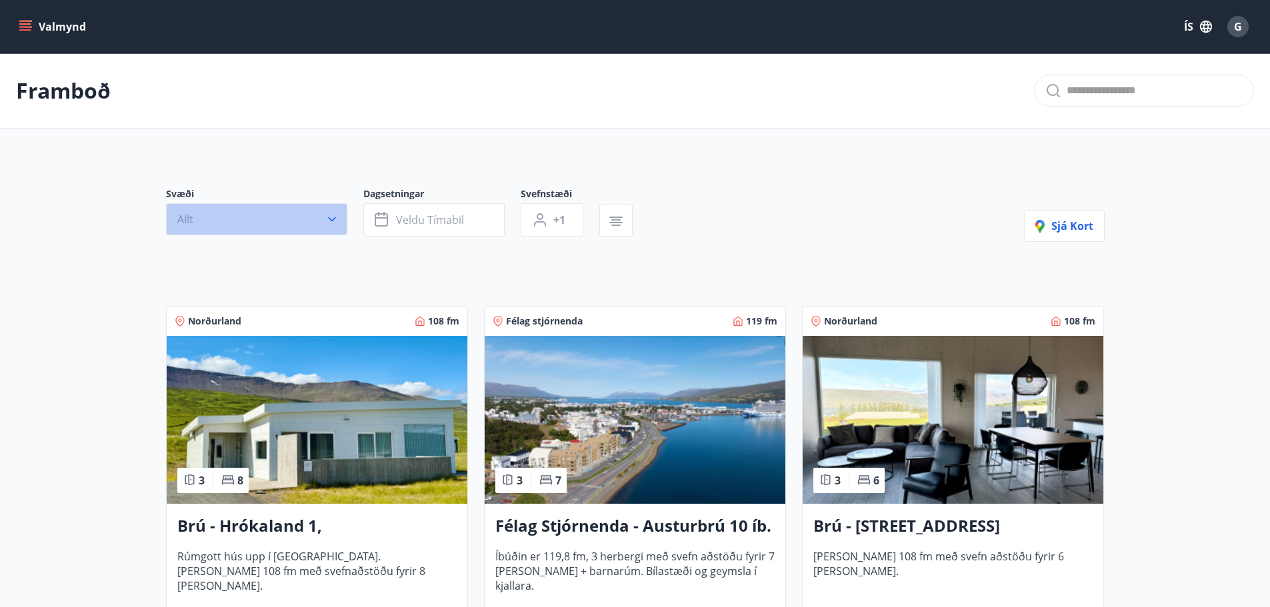
click at [341, 216] on button "Allt" at bounding box center [256, 219] width 181 height 32
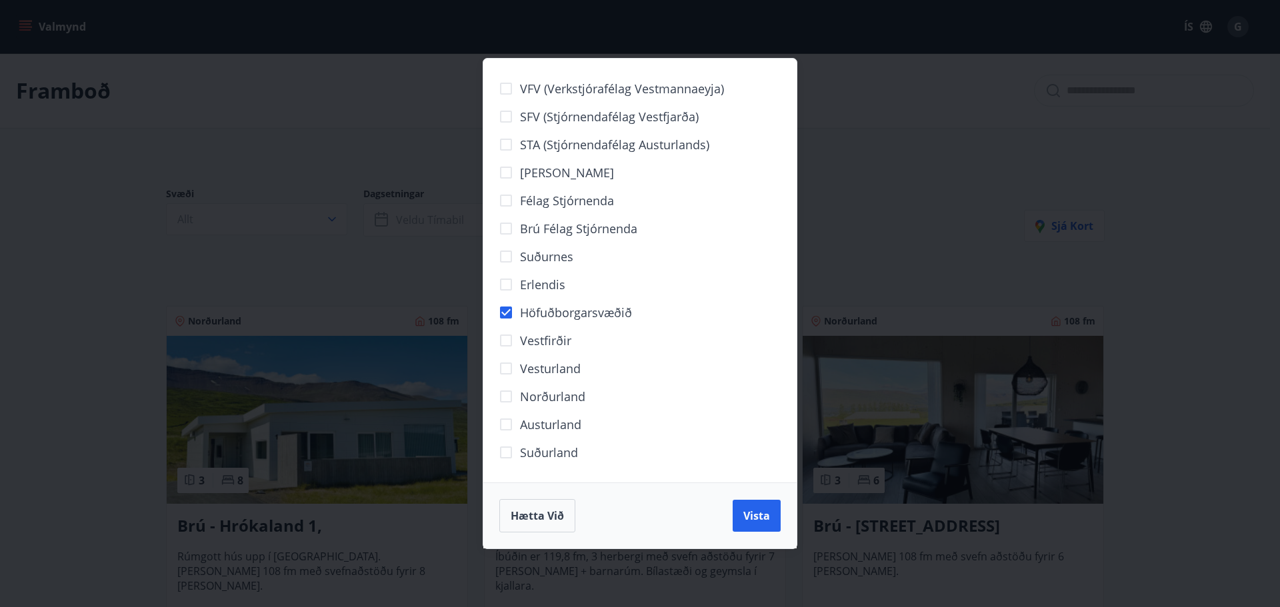
drag, startPoint x: 872, startPoint y: 259, endPoint x: 1062, endPoint y: 269, distance: 190.2
click at [873, 259] on div "VFV (Verkstjórafélag Vestmannaeyja) SFV (Stjórnendafélag Vestfjarða) STA (Stjór…" at bounding box center [640, 303] width 1280 height 607
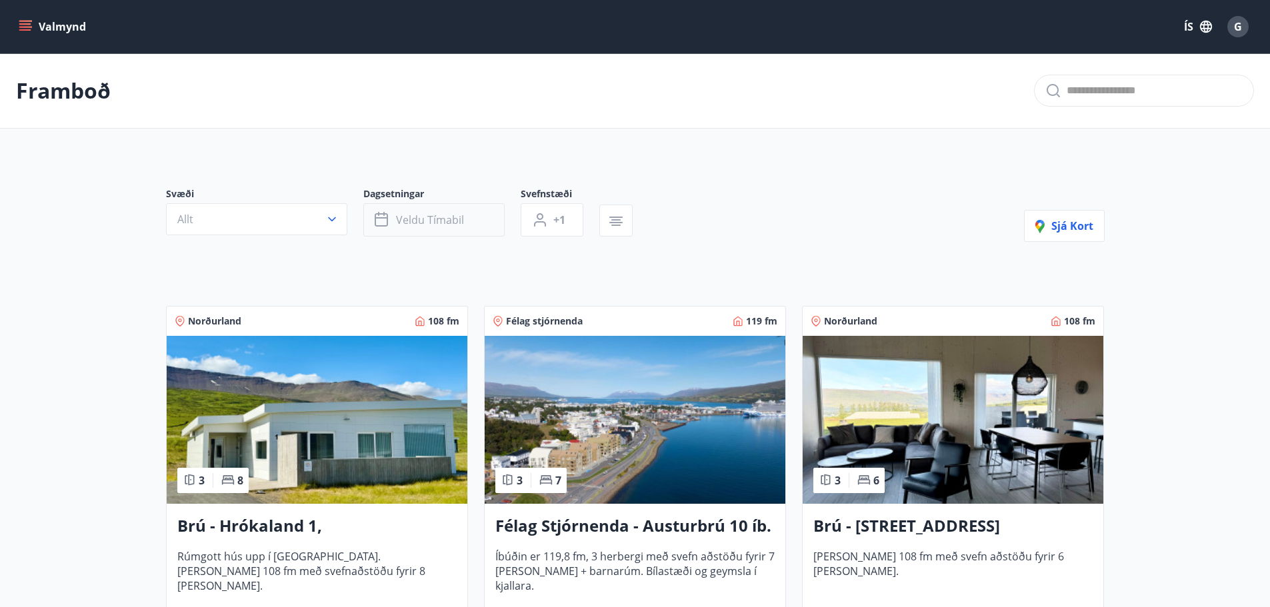
click at [474, 215] on button "Veldu tímabil" at bounding box center [433, 219] width 141 height 33
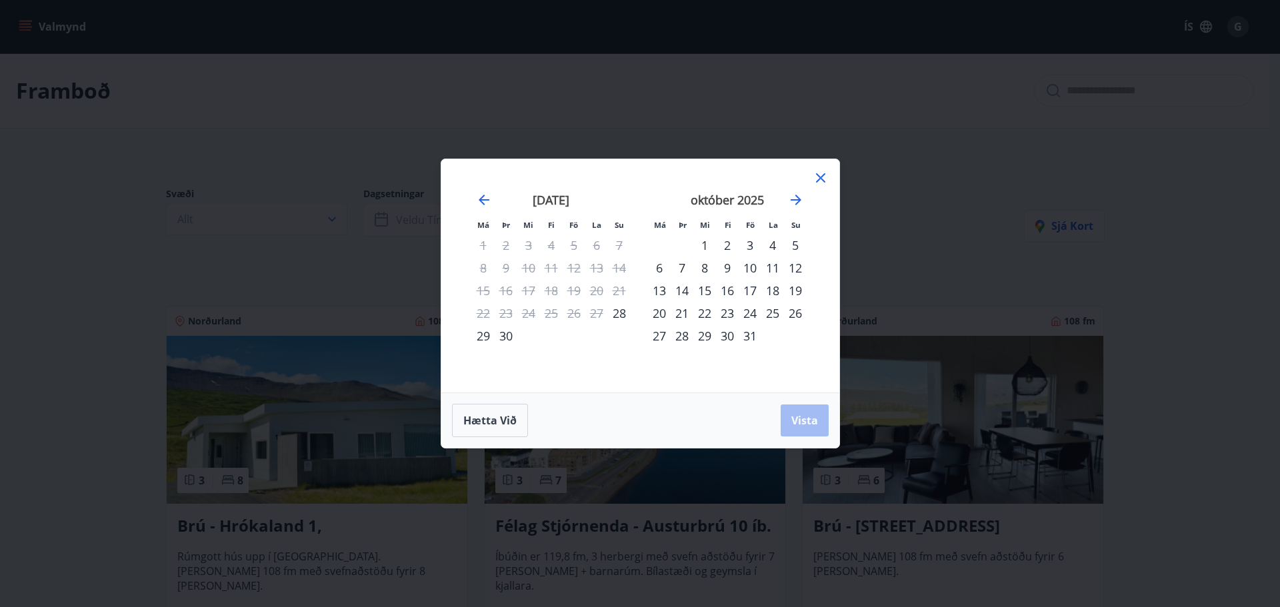
click at [819, 177] on icon at bounding box center [820, 177] width 9 height 9
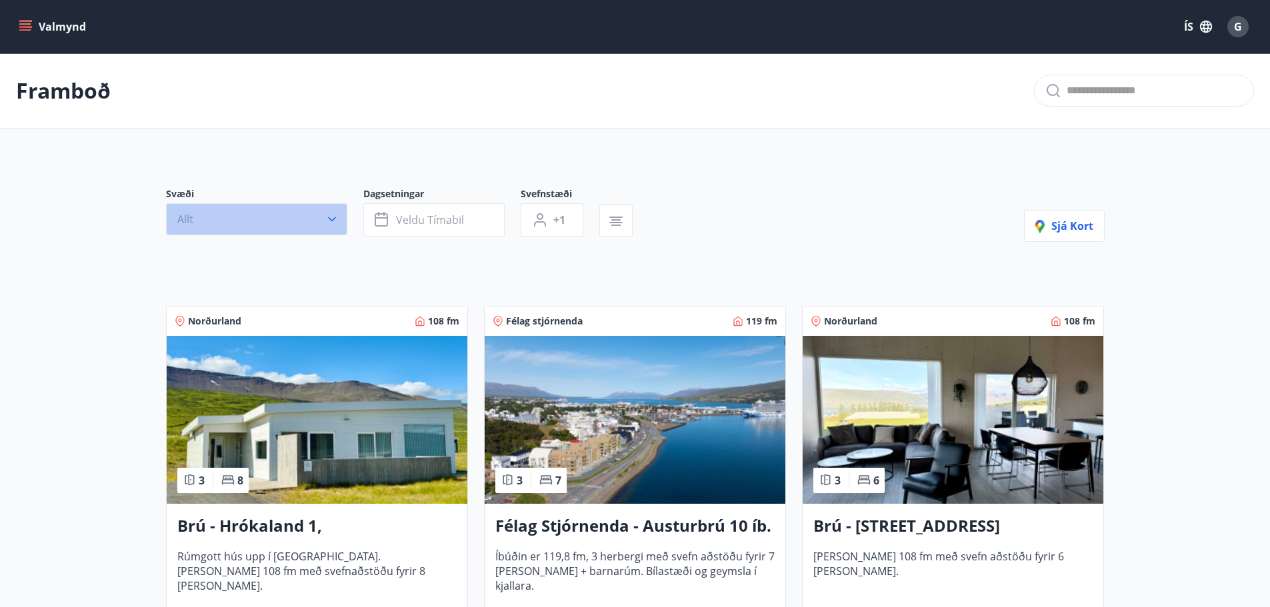
click at [258, 217] on button "Allt" at bounding box center [256, 219] width 181 height 32
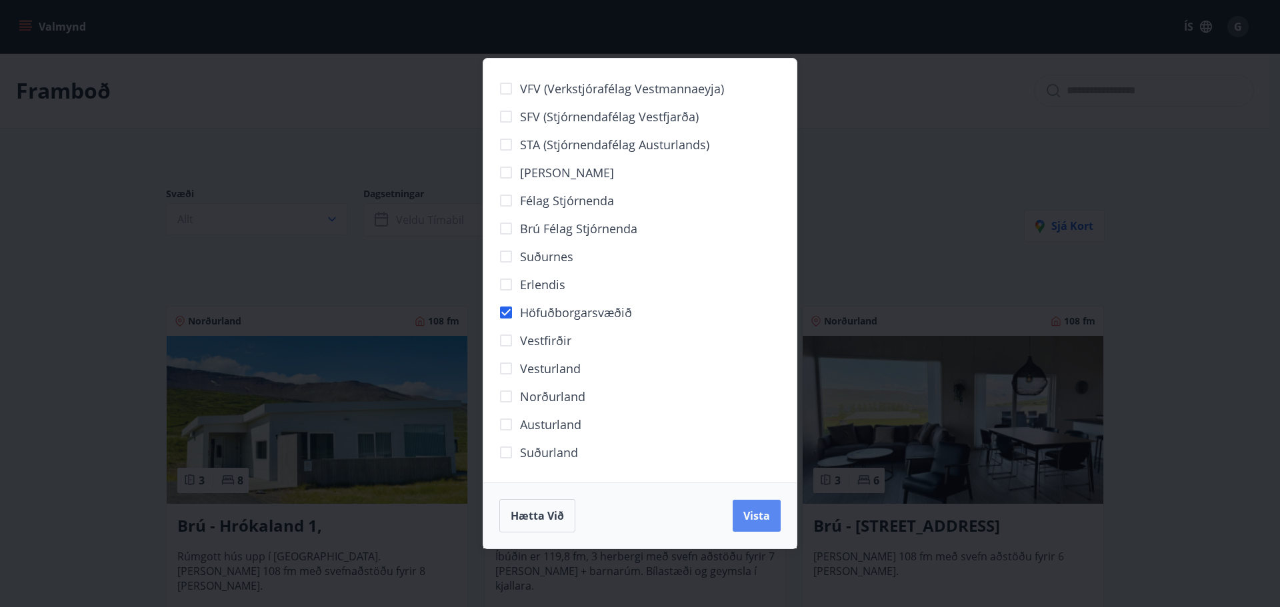
drag, startPoint x: 741, startPoint y: 513, endPoint x: 1111, endPoint y: 440, distance: 377.1
click at [742, 513] on button "Vista" at bounding box center [757, 516] width 48 height 32
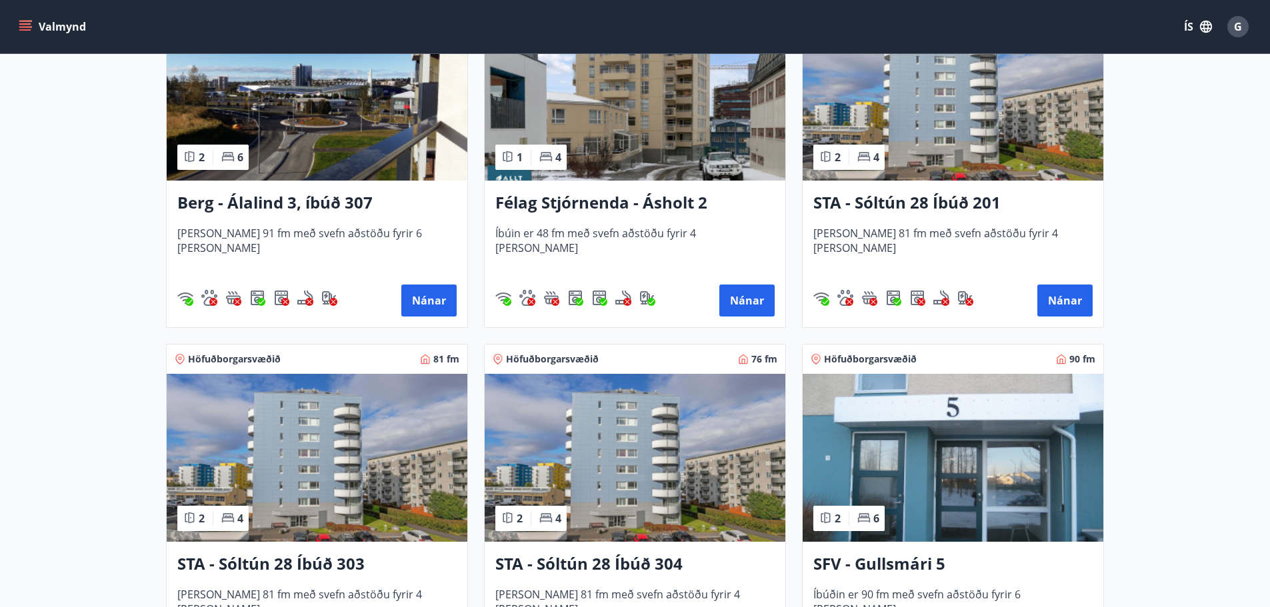
scroll to position [400, 0]
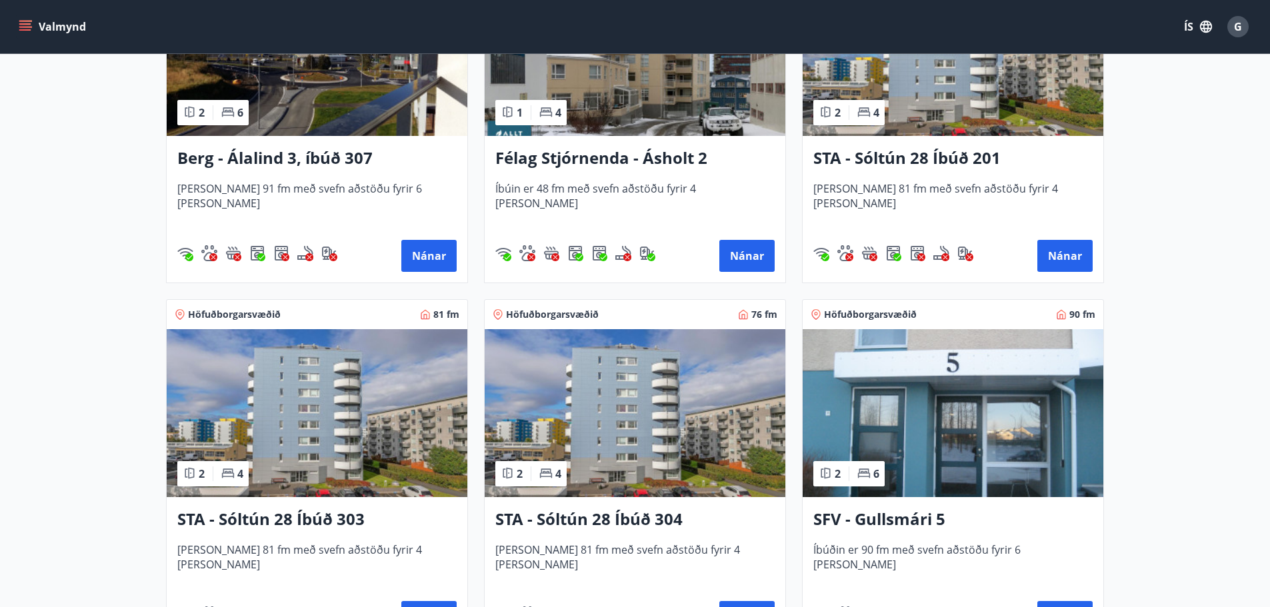
click at [609, 430] on img at bounding box center [635, 413] width 301 height 168
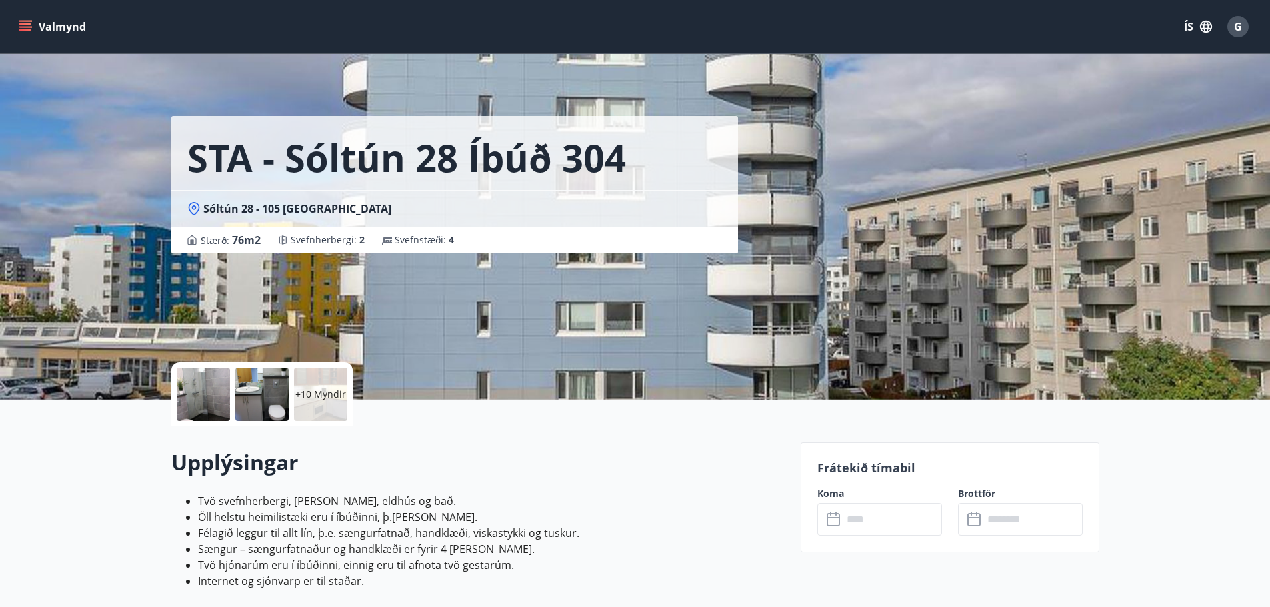
click at [882, 520] on input "text" at bounding box center [891, 519] width 99 height 33
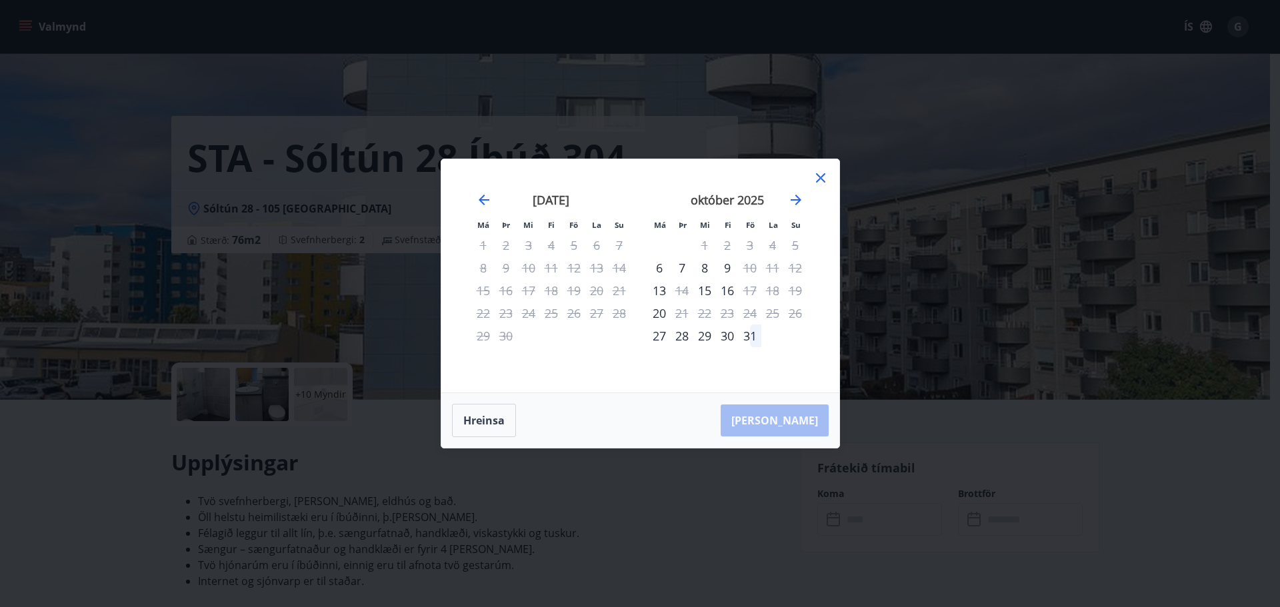
click at [820, 177] on icon at bounding box center [820, 178] width 16 height 16
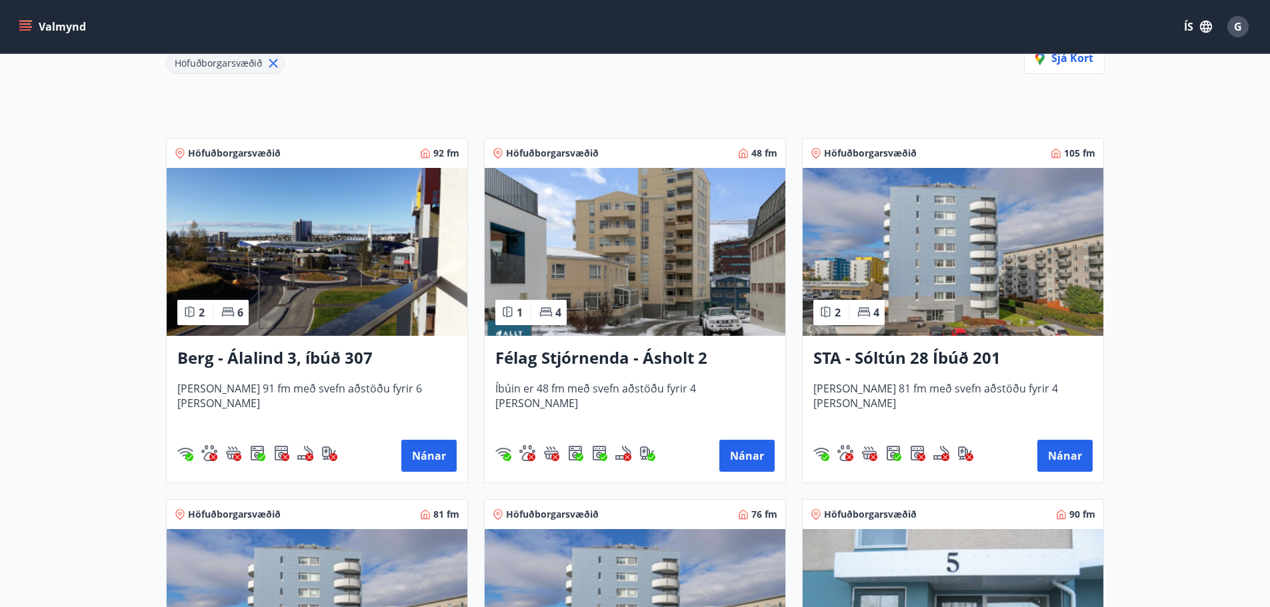
click at [906, 266] on img at bounding box center [952, 252] width 301 height 168
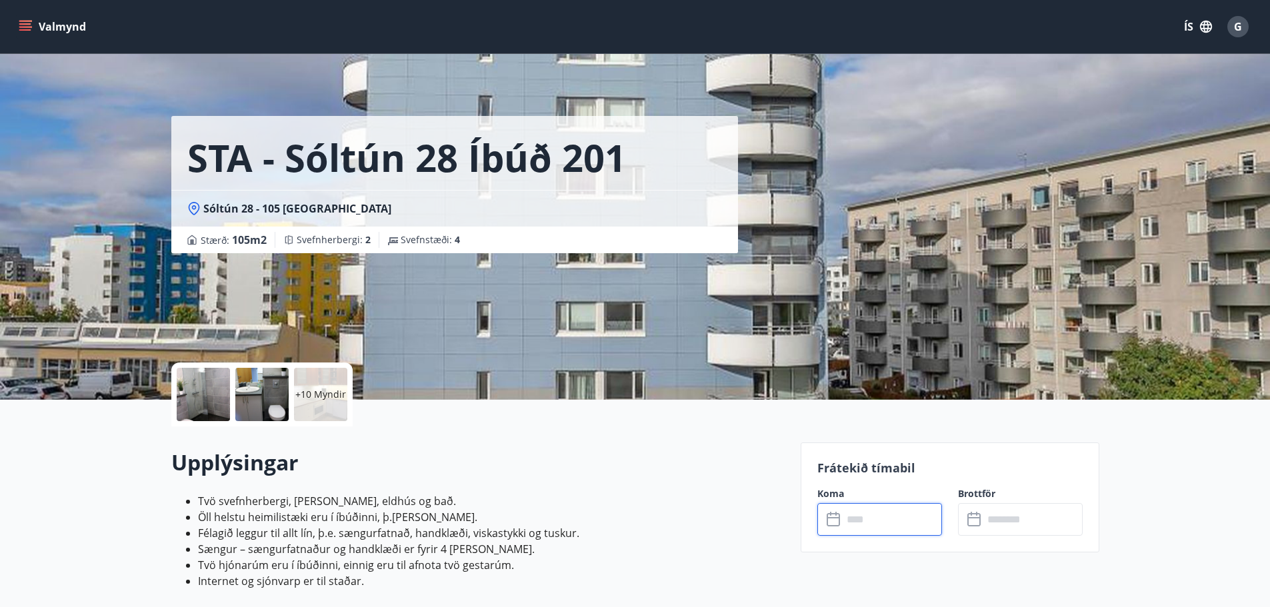
click at [858, 514] on input "text" at bounding box center [891, 519] width 99 height 33
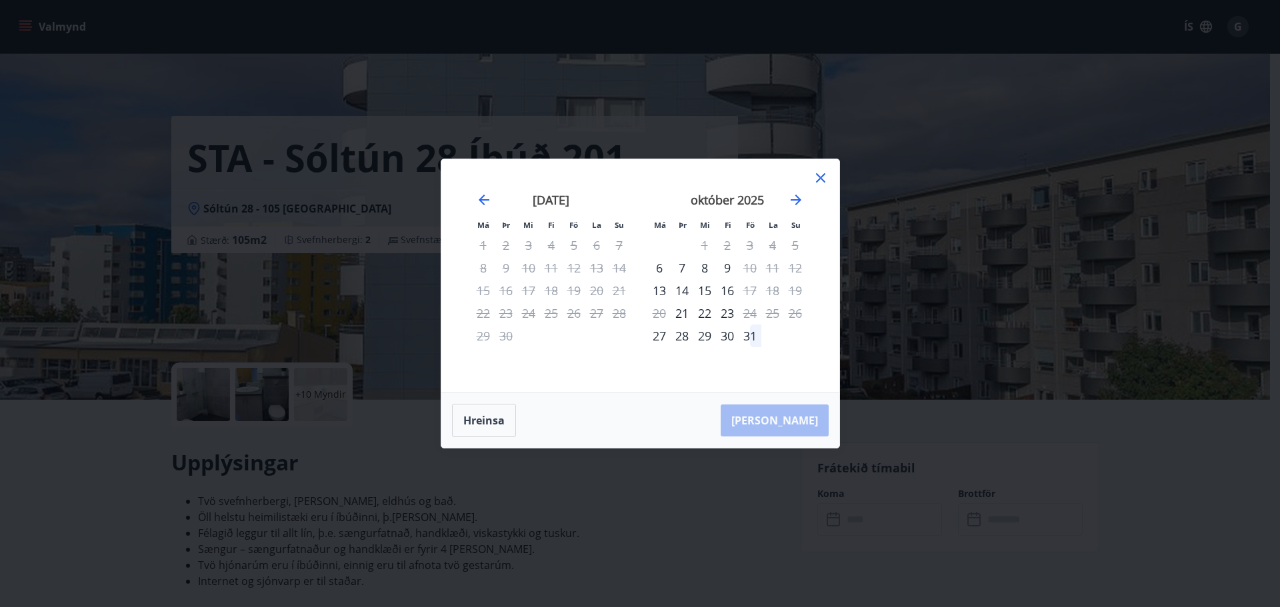
click at [820, 181] on icon at bounding box center [820, 178] width 16 height 16
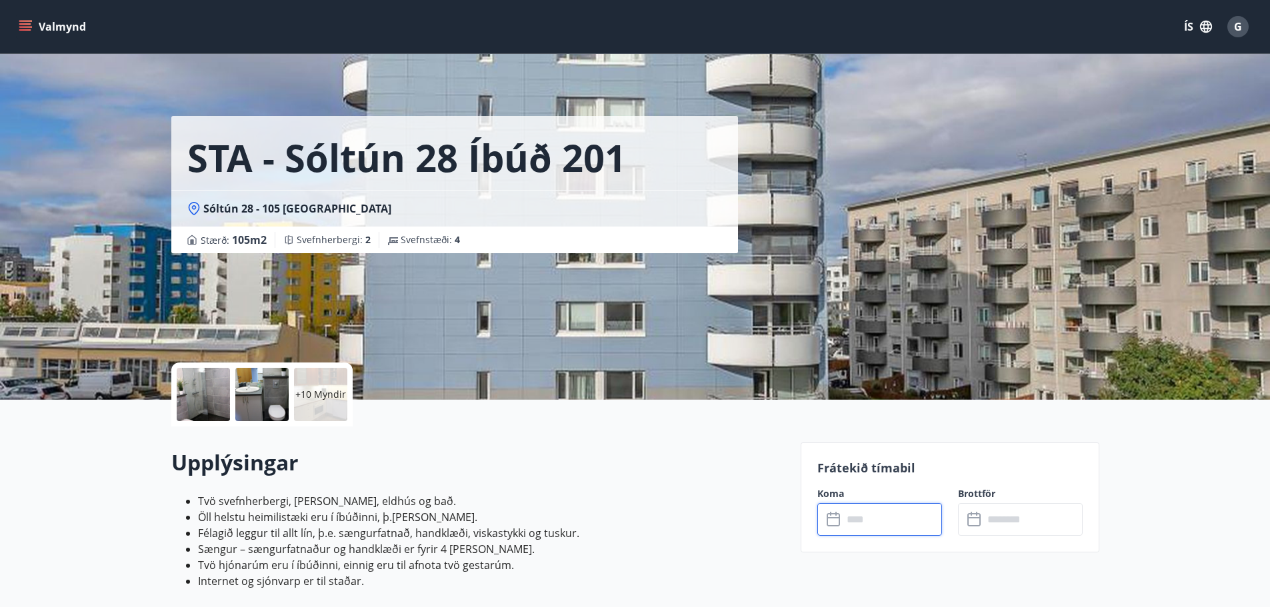
click at [1236, 31] on span "G" at bounding box center [1238, 26] width 8 height 15
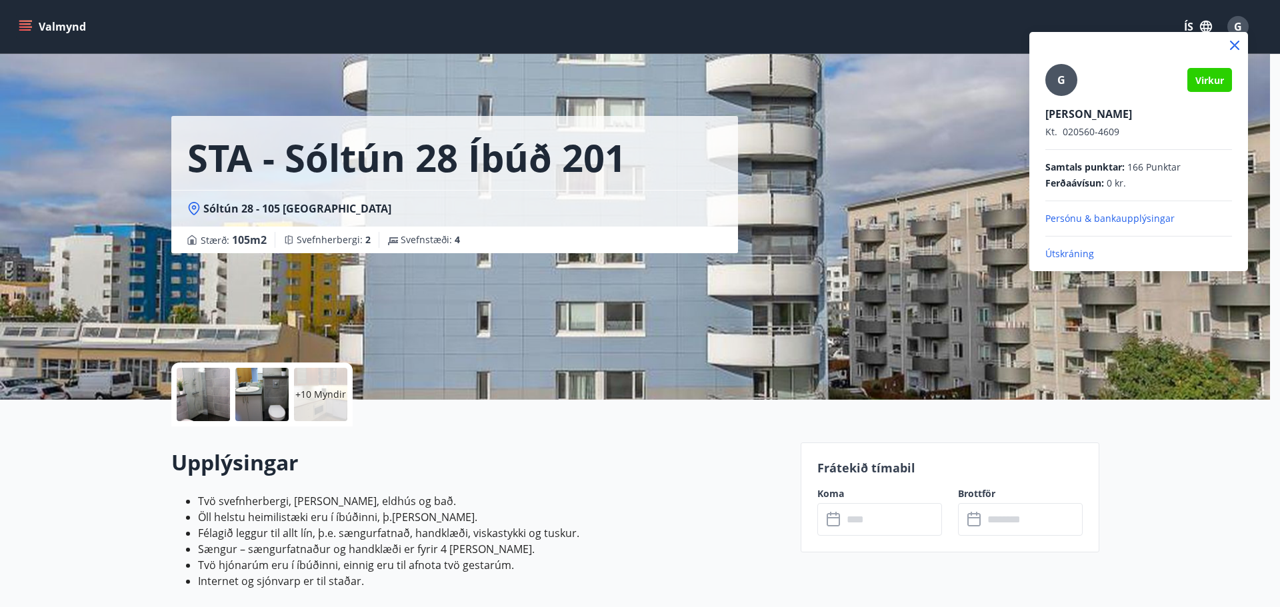
click at [1067, 253] on p "Útskráning" at bounding box center [1138, 253] width 187 height 13
